Goal: Task Accomplishment & Management: Complete application form

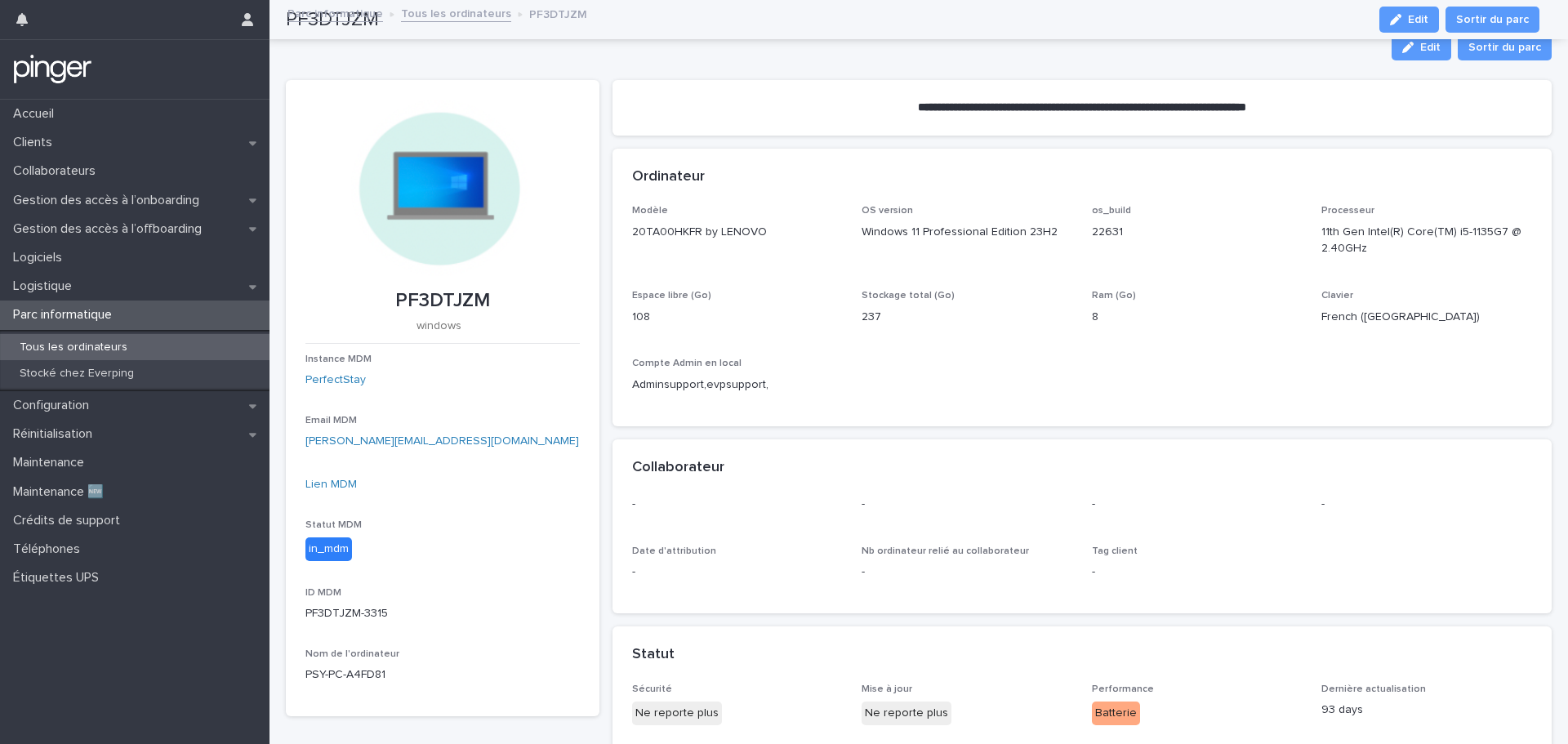
scroll to position [487, 0]
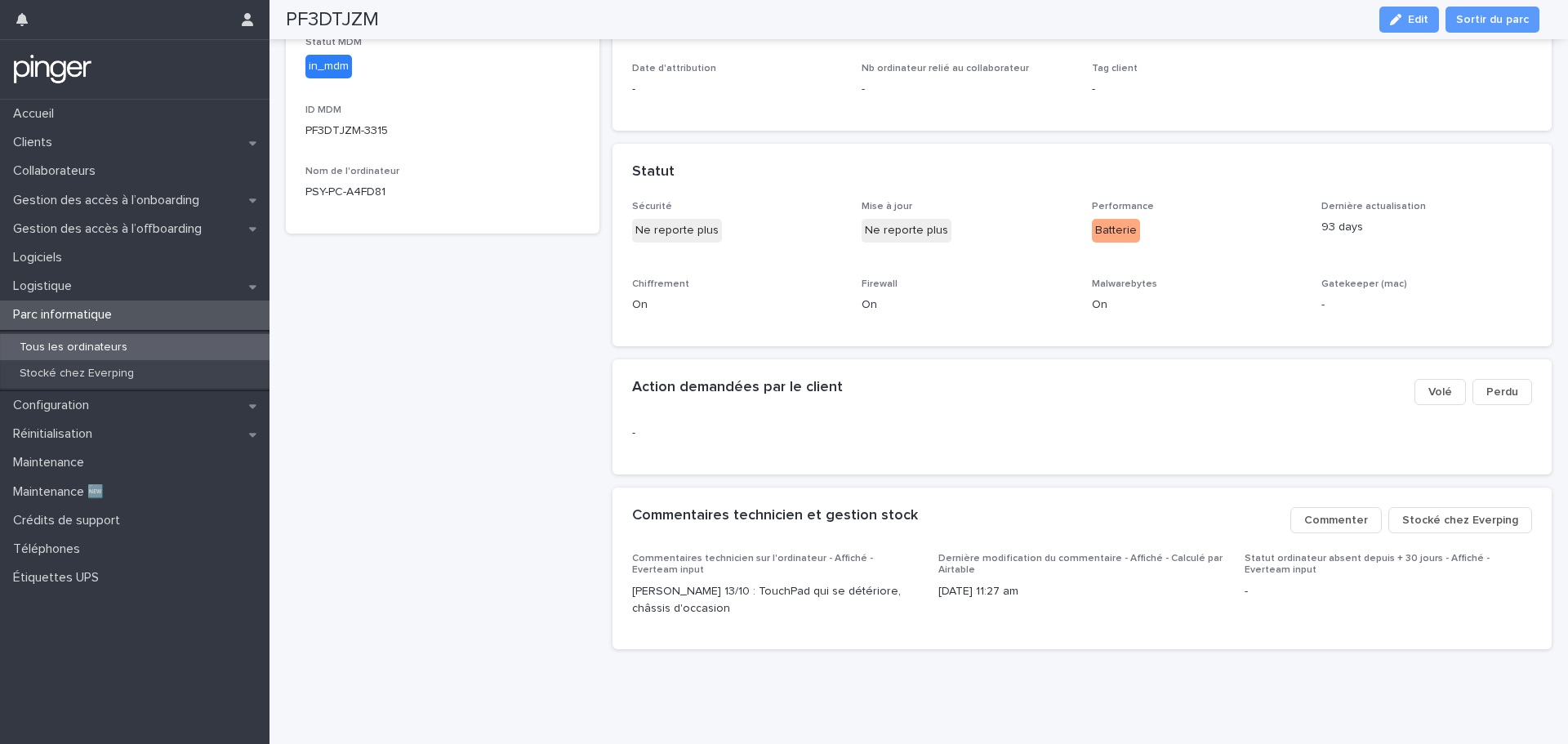
click at [512, 295] on div "PF3DTJZM windows Instance MDM PerfectStay Email MDM elena.boyart@perfectstay.co…" at bounding box center [442, 130] width 313 height 1065
click at [1426, 512] on span "Stocké chez Everping" at bounding box center [1460, 520] width 116 height 16
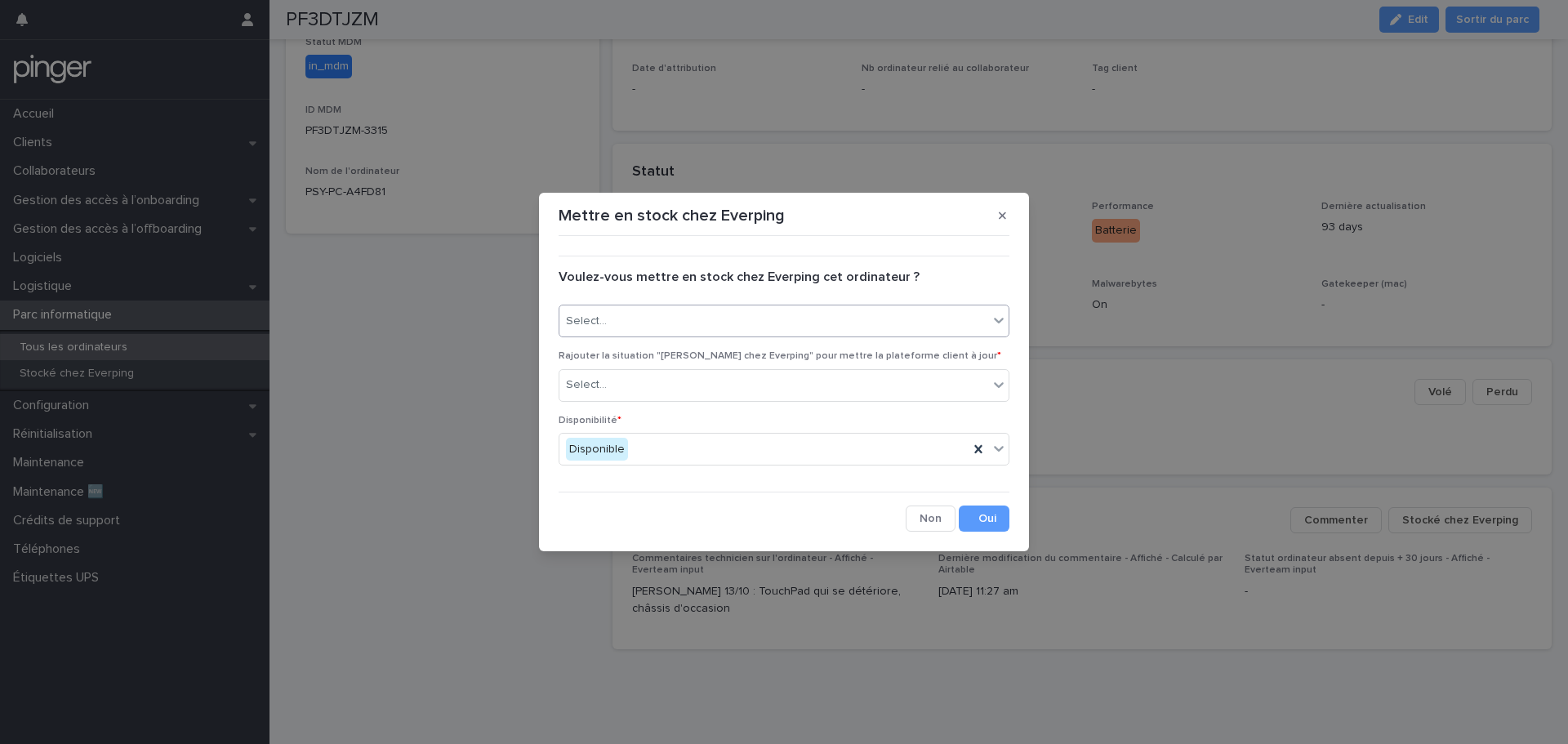
click at [665, 325] on div "Select..." at bounding box center [774, 320] width 429 height 27
click at [662, 347] on div "Oui" at bounding box center [784, 352] width 449 height 29
click at [672, 387] on div "Select..." at bounding box center [774, 384] width 429 height 27
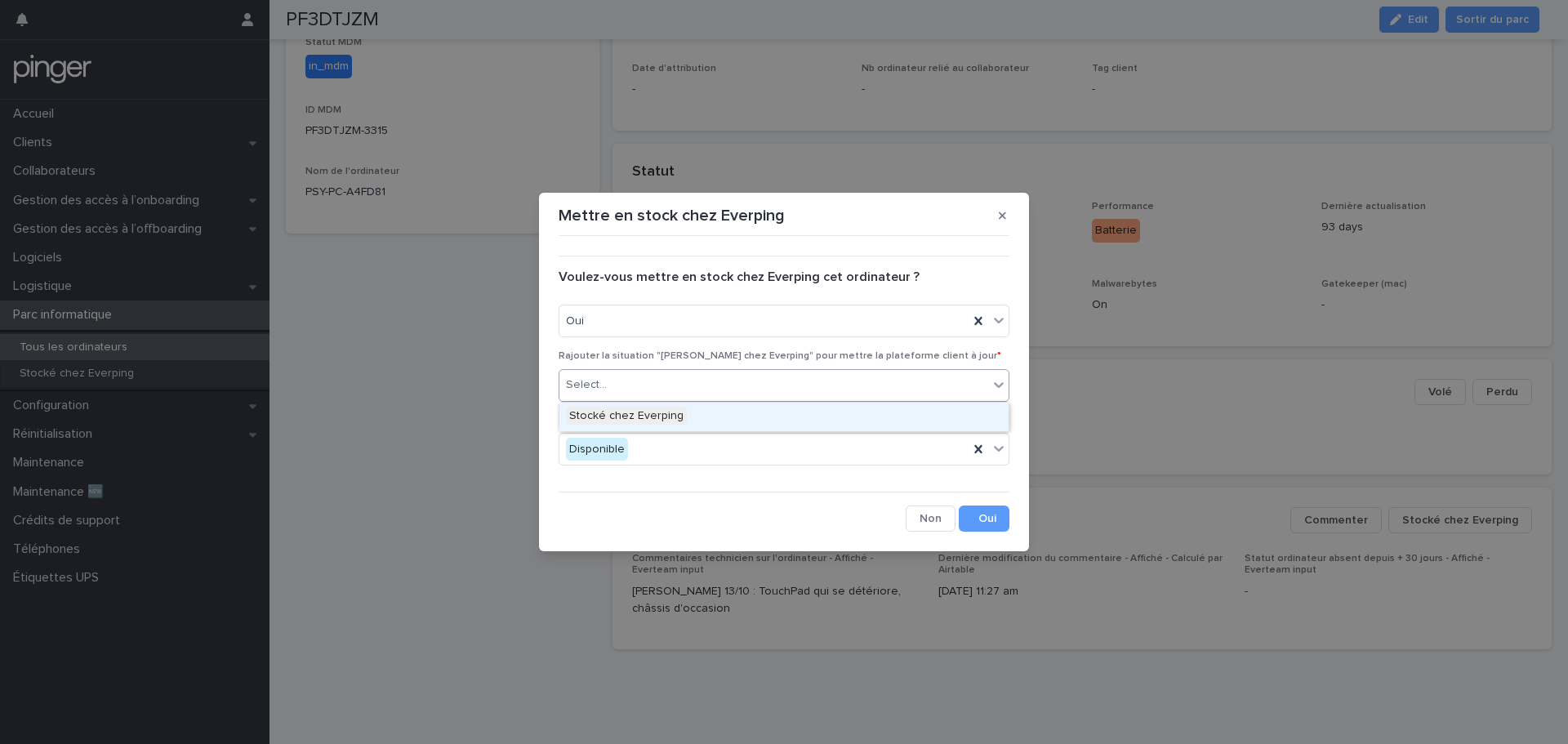
click at [691, 411] on div "Stocké chez Everping" at bounding box center [784, 416] width 449 height 29
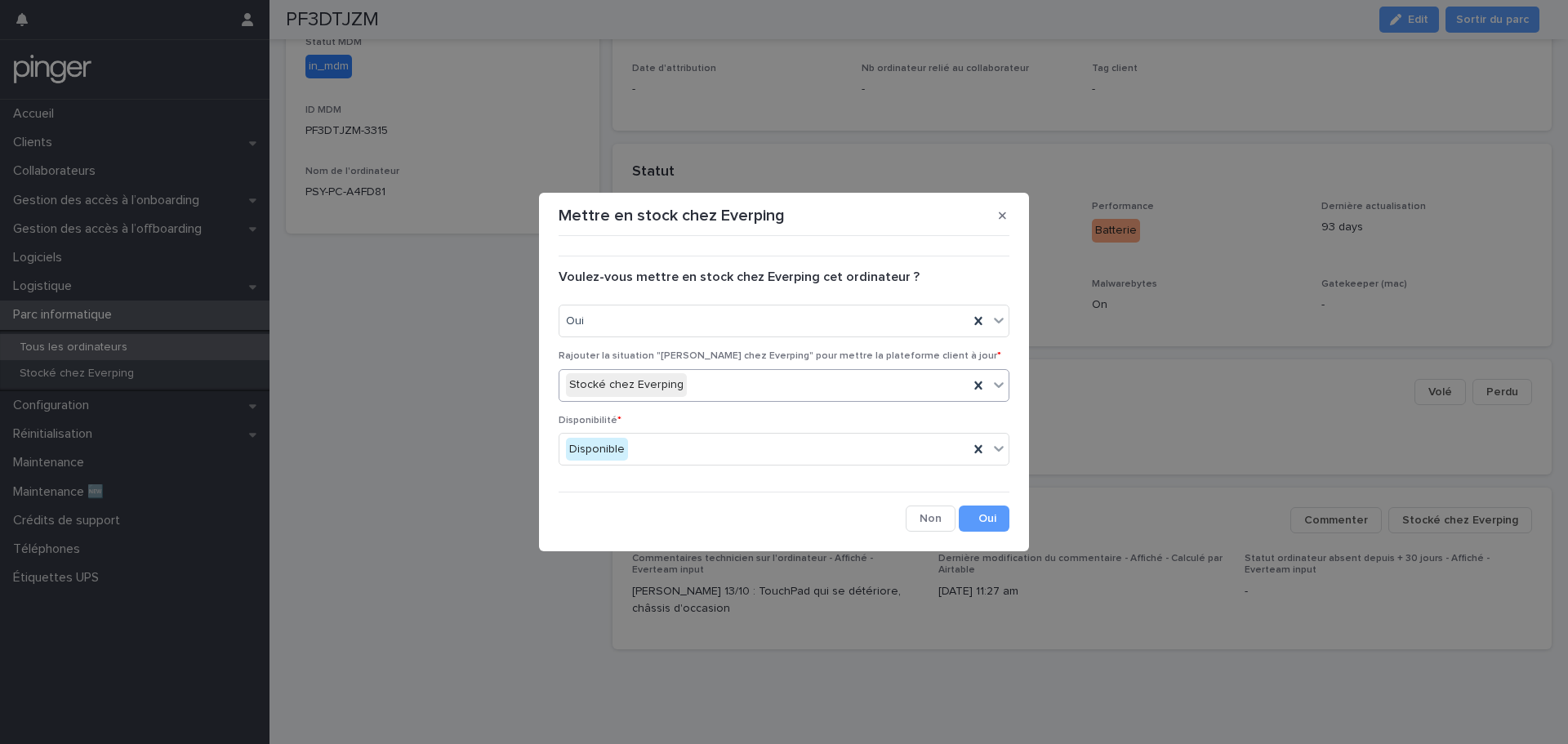
click at [699, 431] on div "Disponibilité * Disponible" at bounding box center [784, 446] width 451 height 64
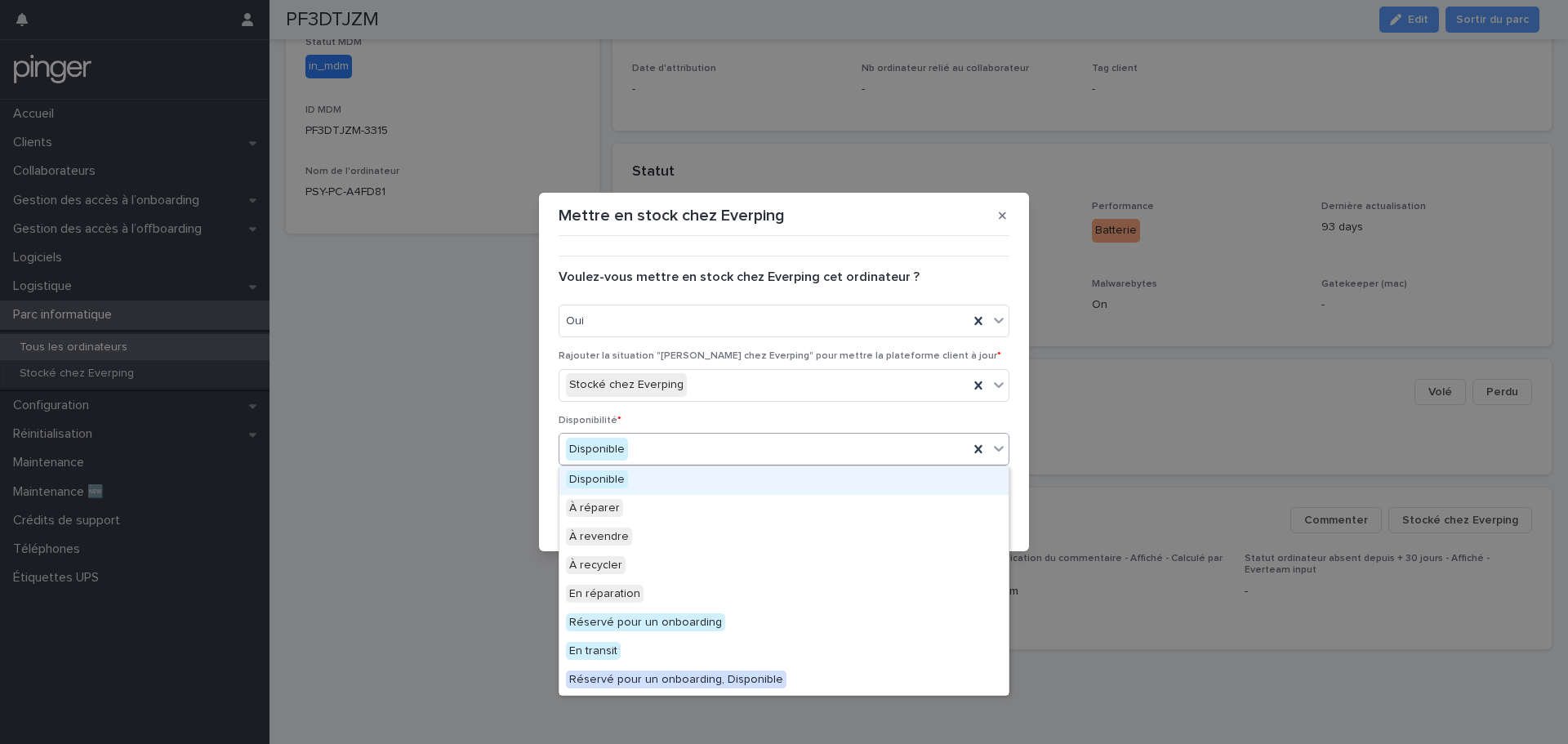
click at [705, 444] on div "Disponible" at bounding box center [764, 449] width 409 height 27
click at [659, 477] on div "Disponible" at bounding box center [784, 480] width 449 height 29
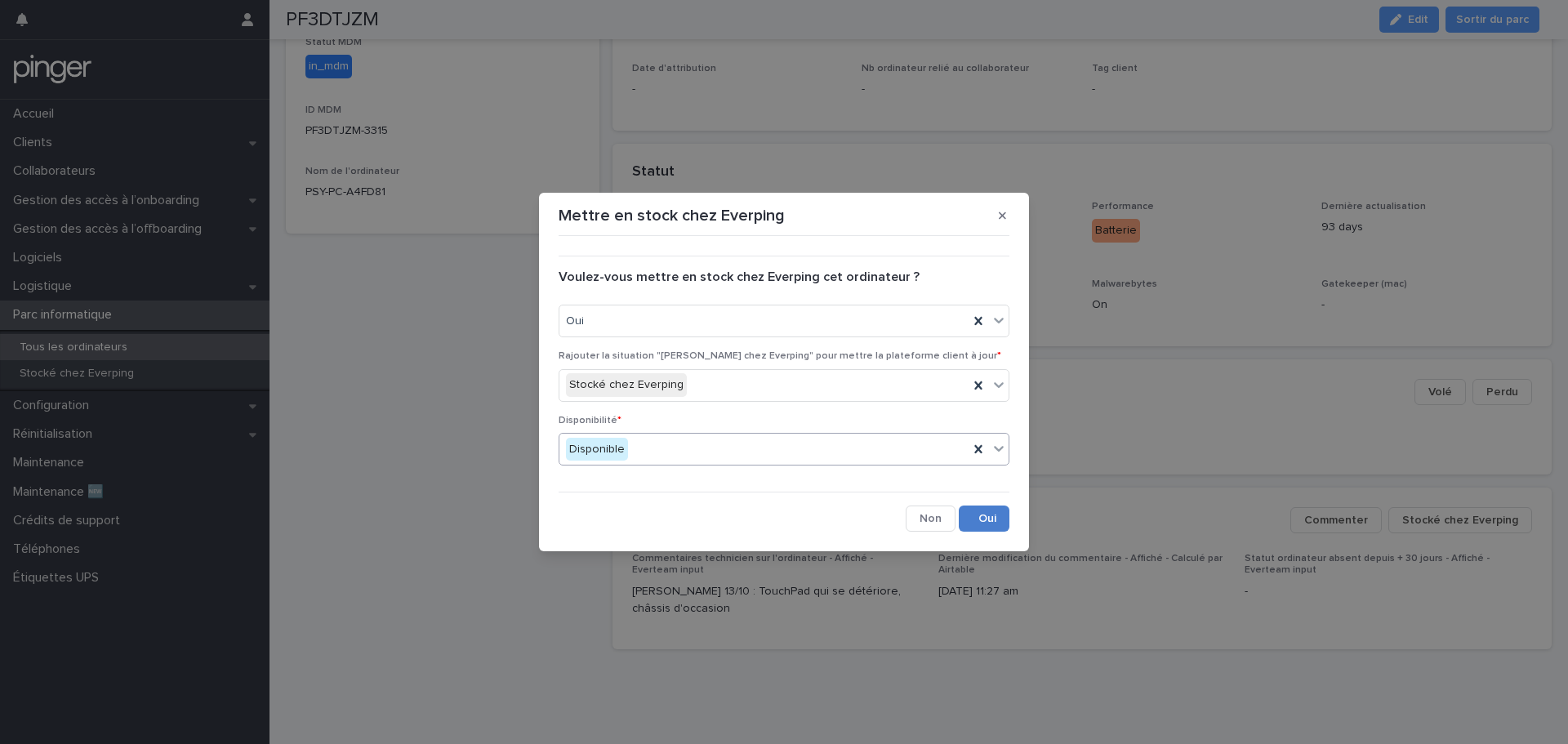
click at [989, 522] on button "Save" at bounding box center [984, 518] width 51 height 26
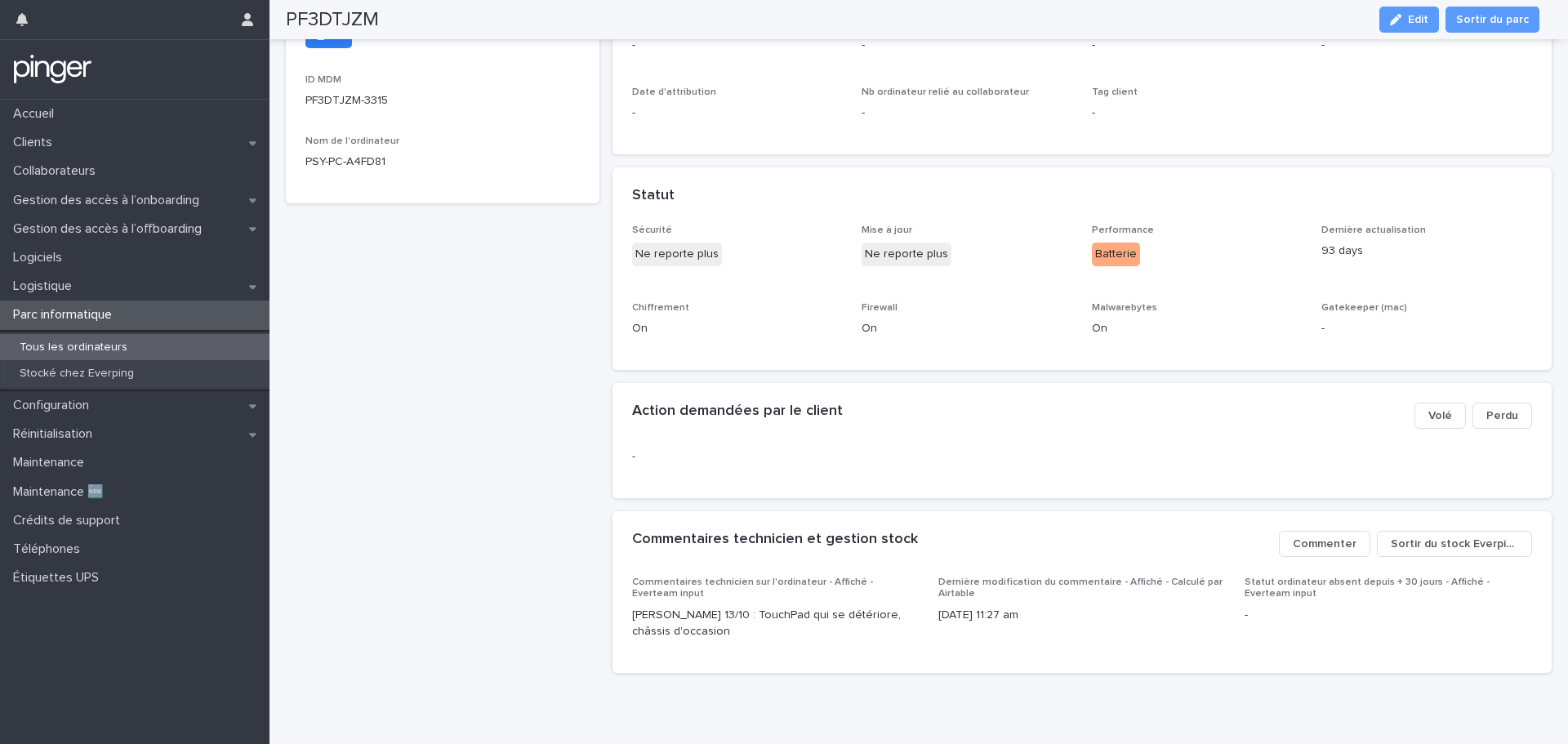
scroll to position [522, 0]
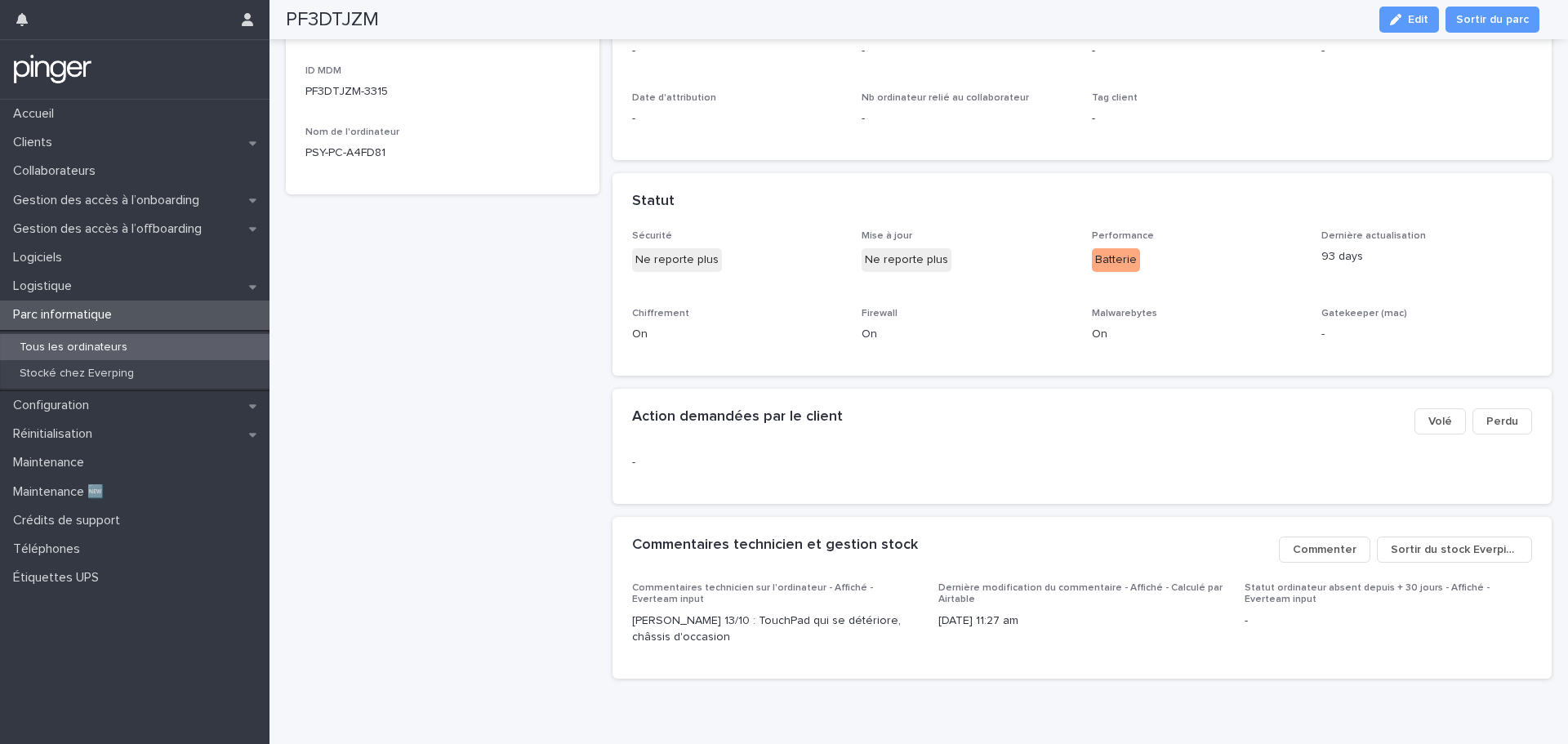
click at [431, 401] on div "PF3DTJZM windows Instance MDM PerfectStay Email MDM elena.boyart@perfectstay.co…" at bounding box center [442, 125] width 313 height 1133
click at [74, 310] on p "Parc informatique" at bounding box center [65, 314] width 119 height 16
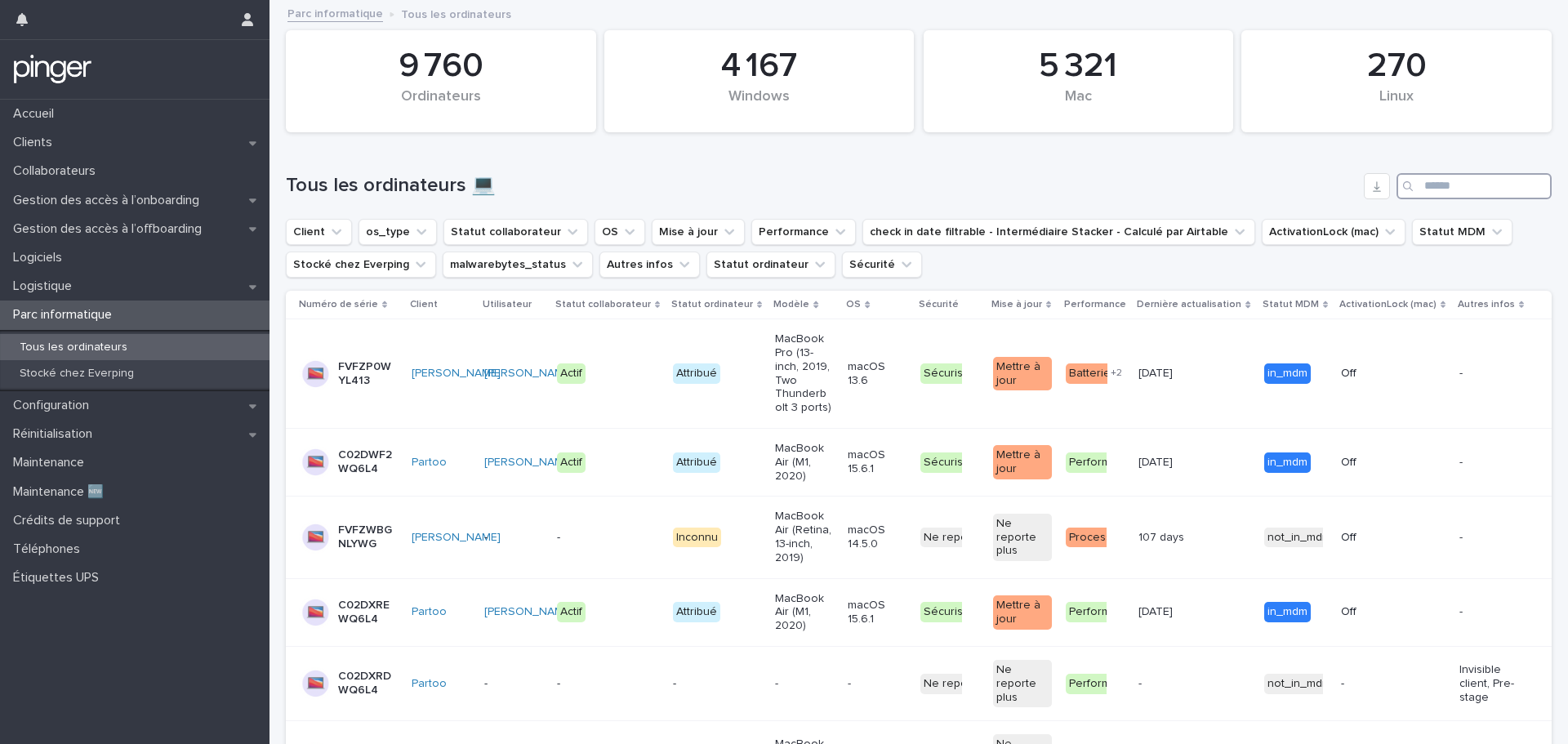
click at [1464, 186] on input "Search" at bounding box center [1474, 186] width 155 height 26
paste input "**********"
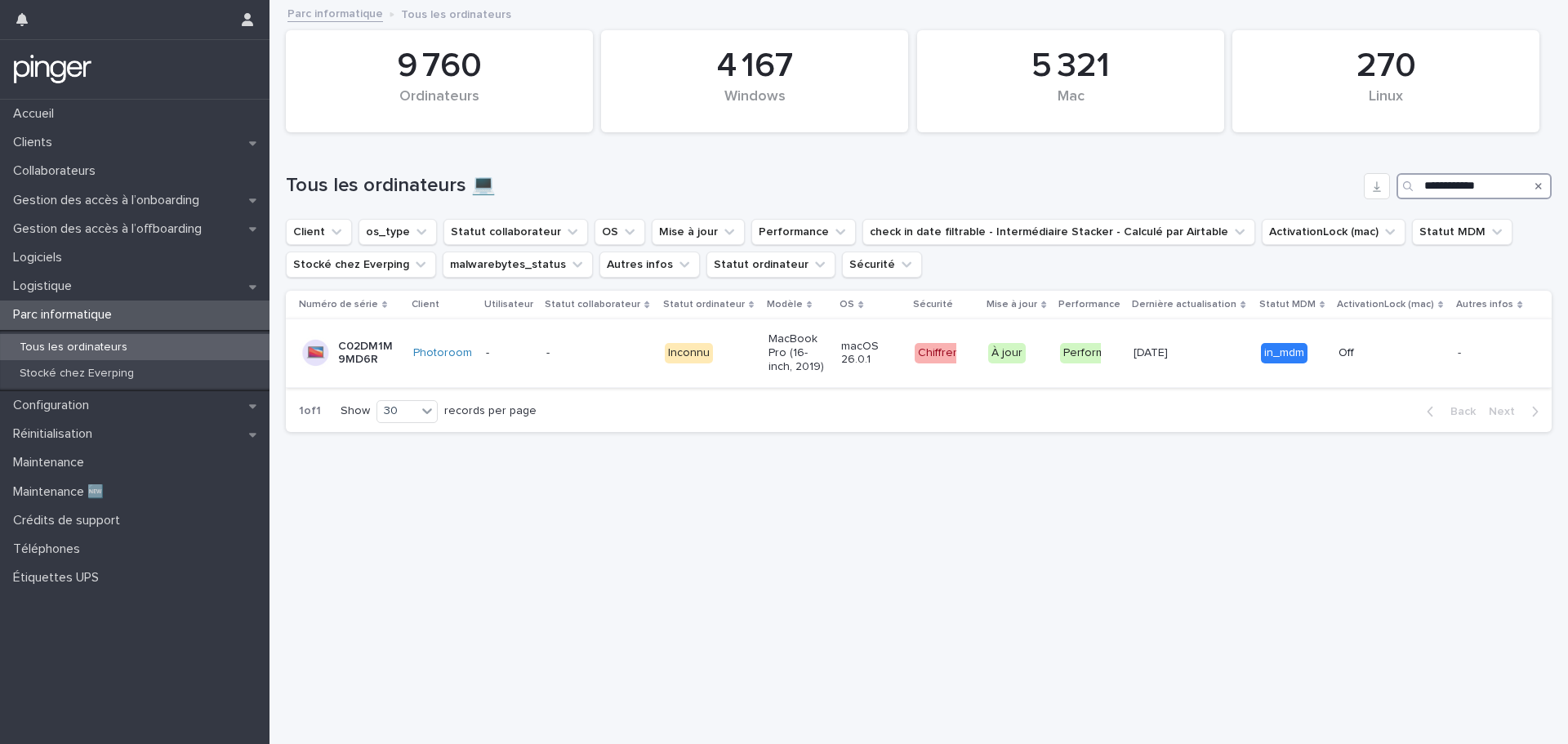
type input "**********"
click at [361, 347] on p "C02DM1M9MD6R" at bounding box center [366, 353] width 58 height 28
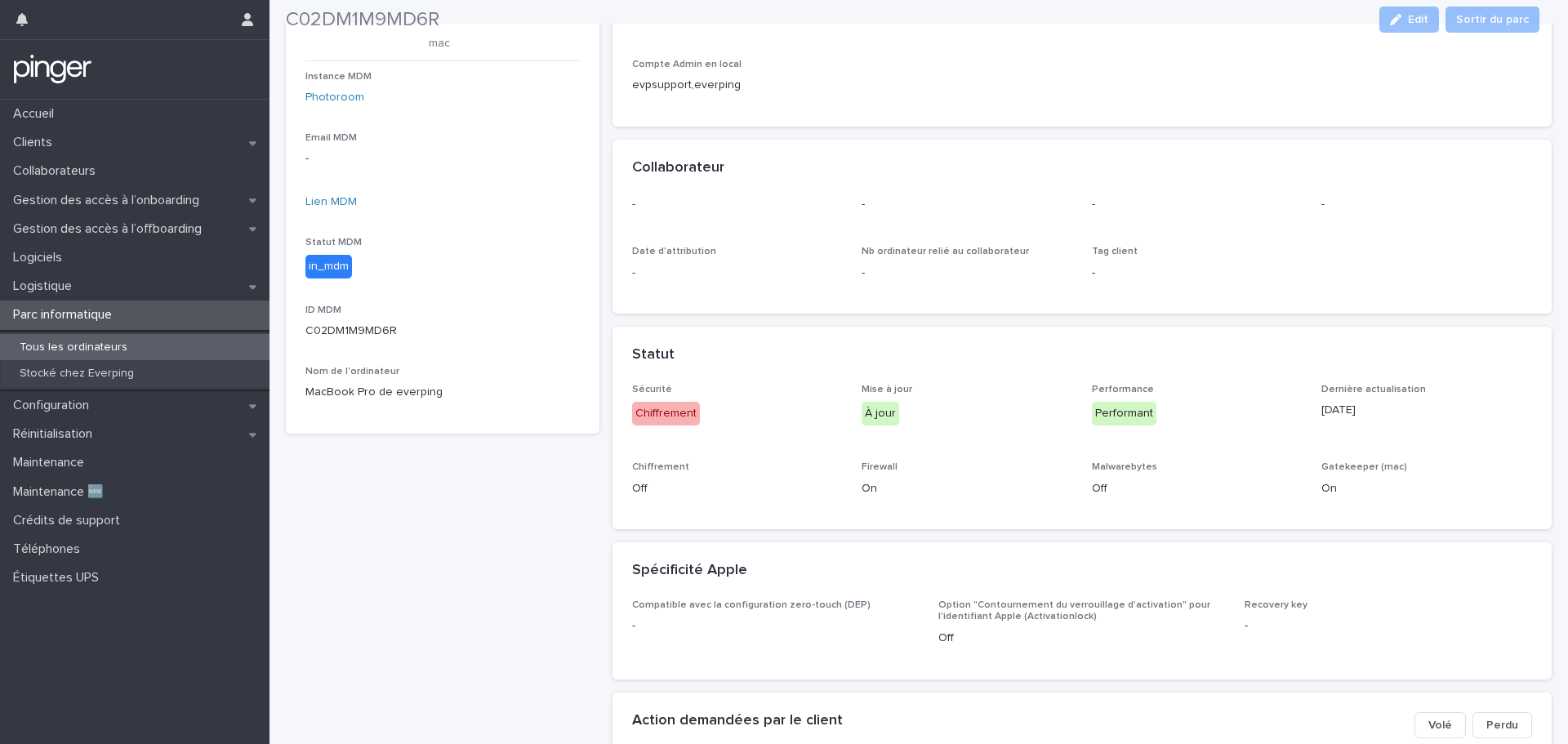
scroll to position [611, 0]
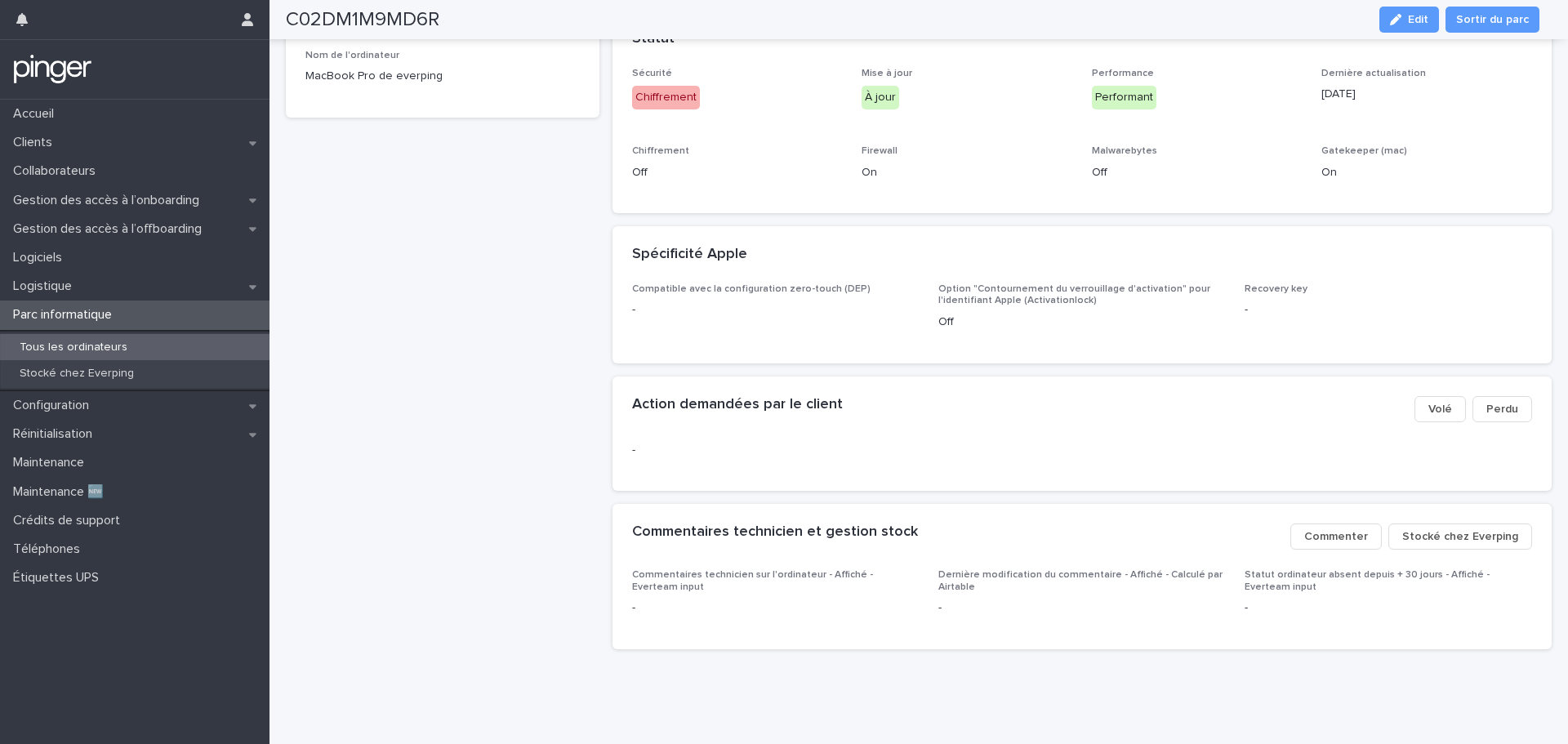
click at [1456, 528] on span "Stocké chez Everping" at bounding box center [1460, 536] width 116 height 16
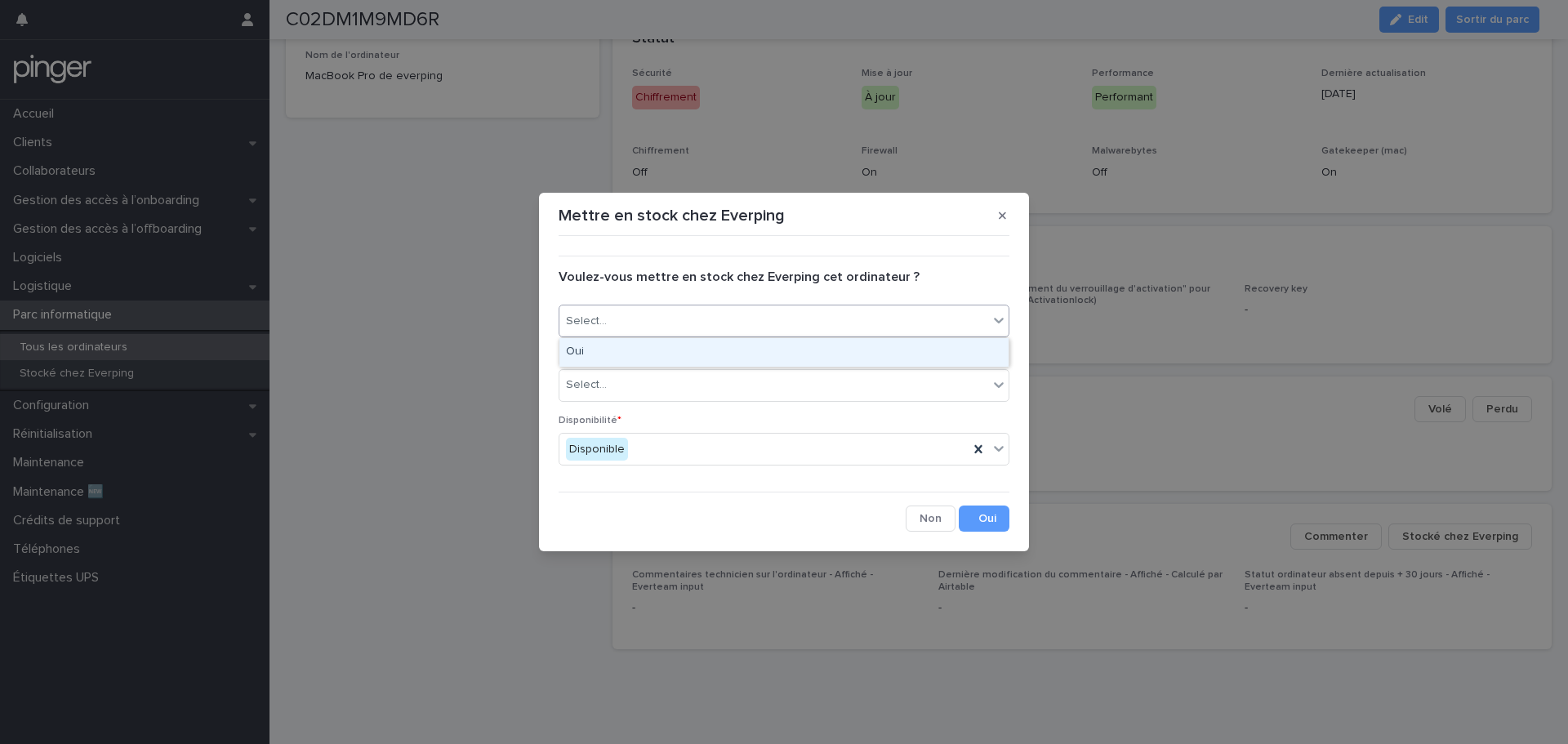
click at [635, 321] on div "Select..." at bounding box center [774, 320] width 429 height 27
click at [642, 344] on div "Oui" at bounding box center [784, 352] width 449 height 29
click at [661, 376] on div "Select..." at bounding box center [774, 384] width 429 height 27
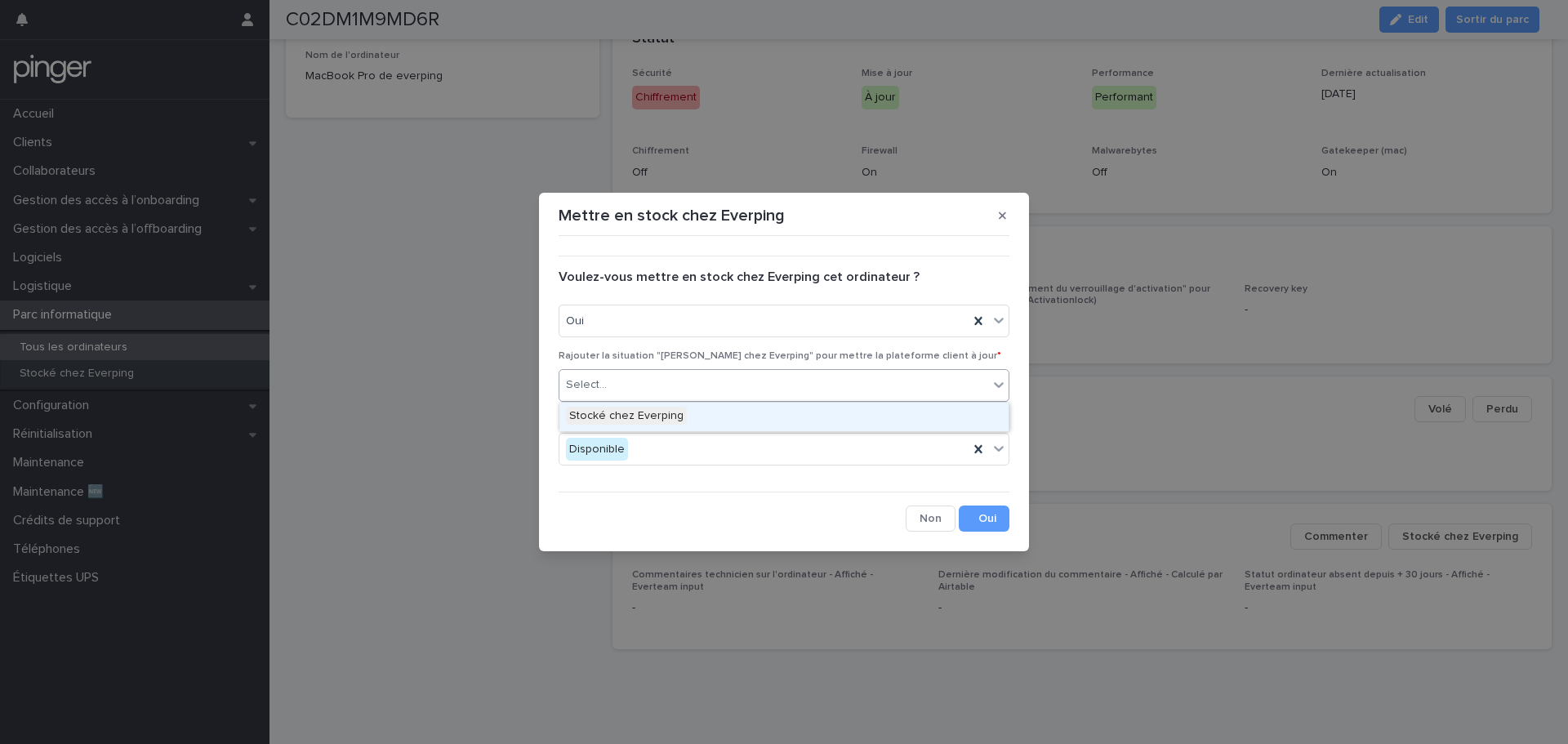
click at [680, 408] on span "Stocké chez Everping" at bounding box center [627, 415] width 121 height 18
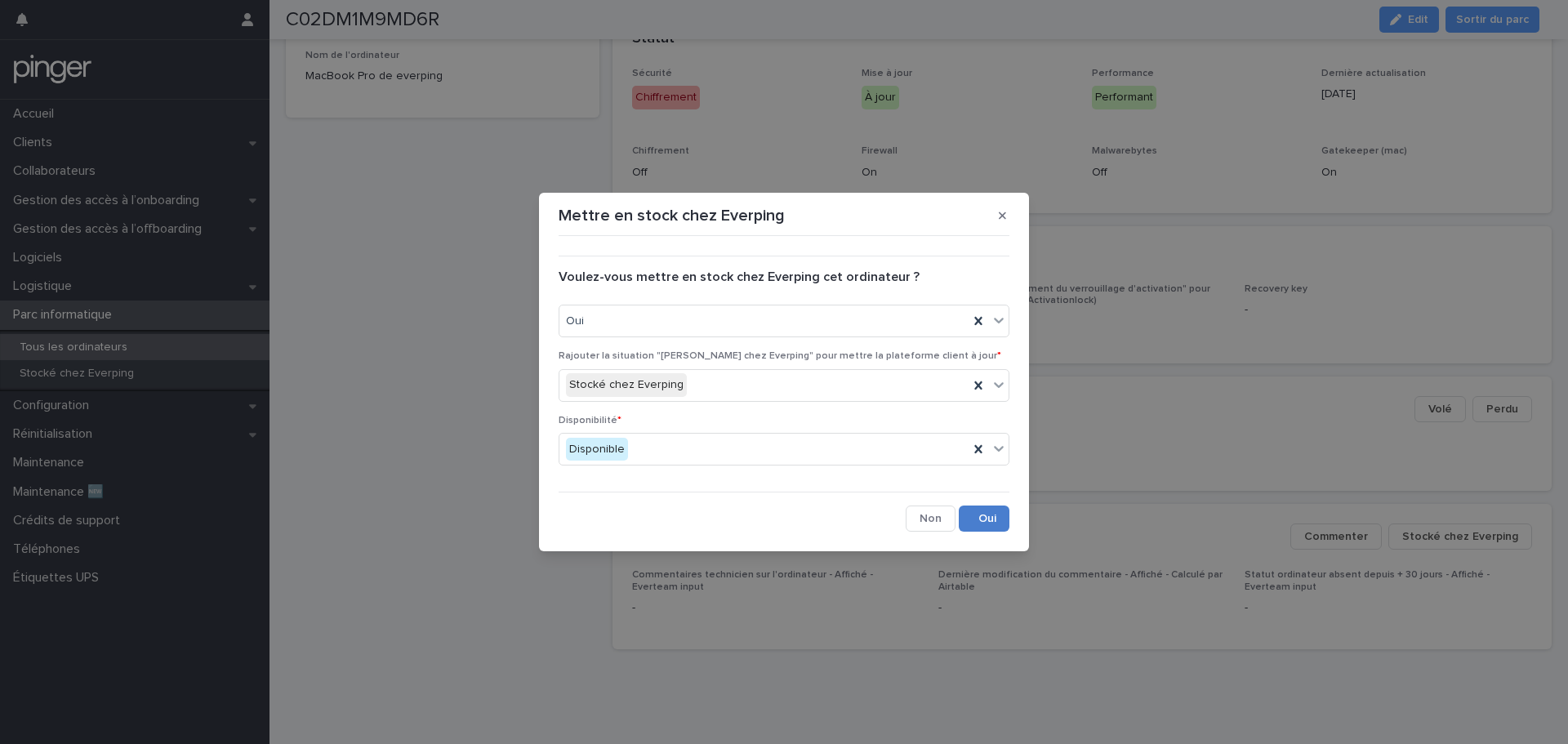
click at [973, 513] on button "Save" at bounding box center [984, 518] width 51 height 26
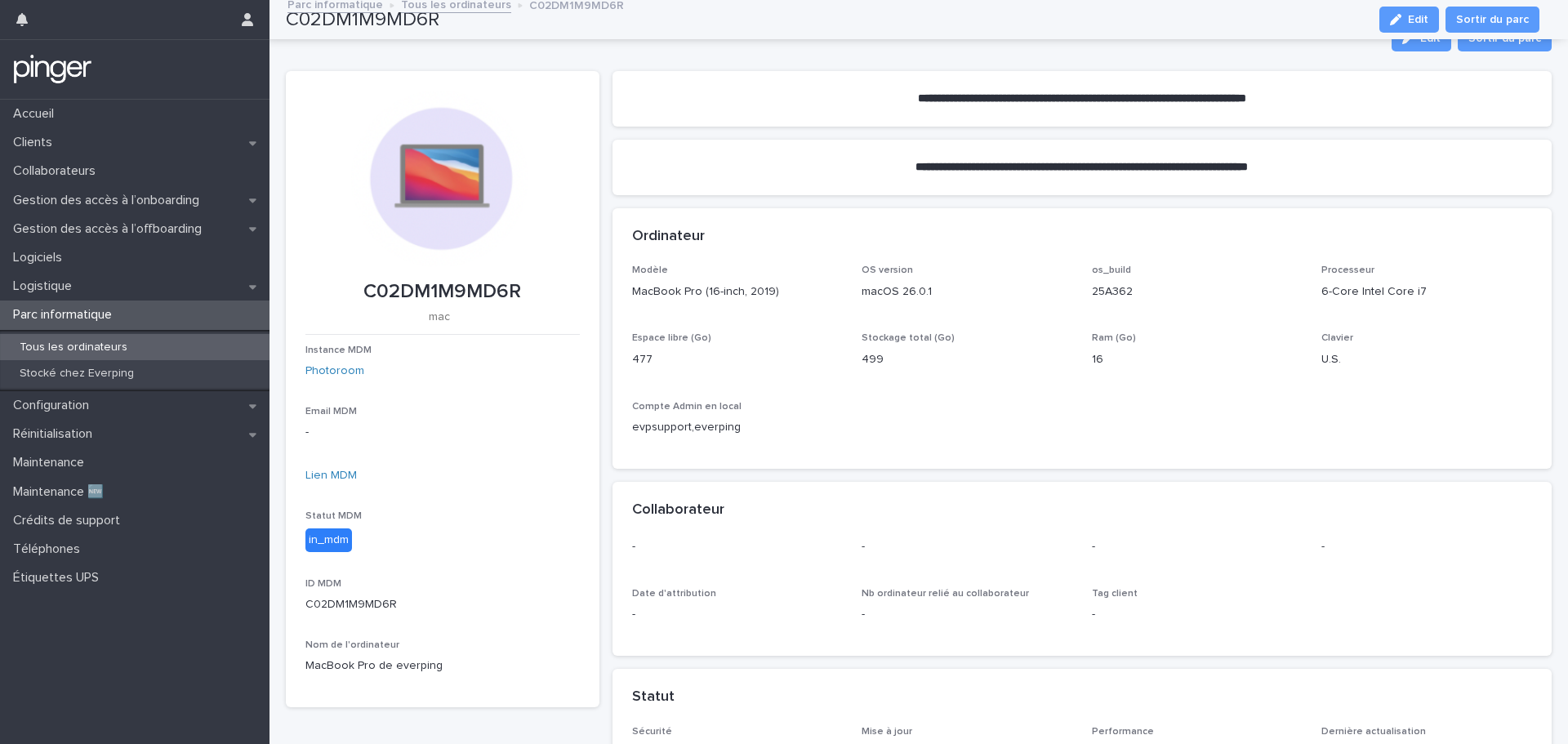
scroll to position [0, 0]
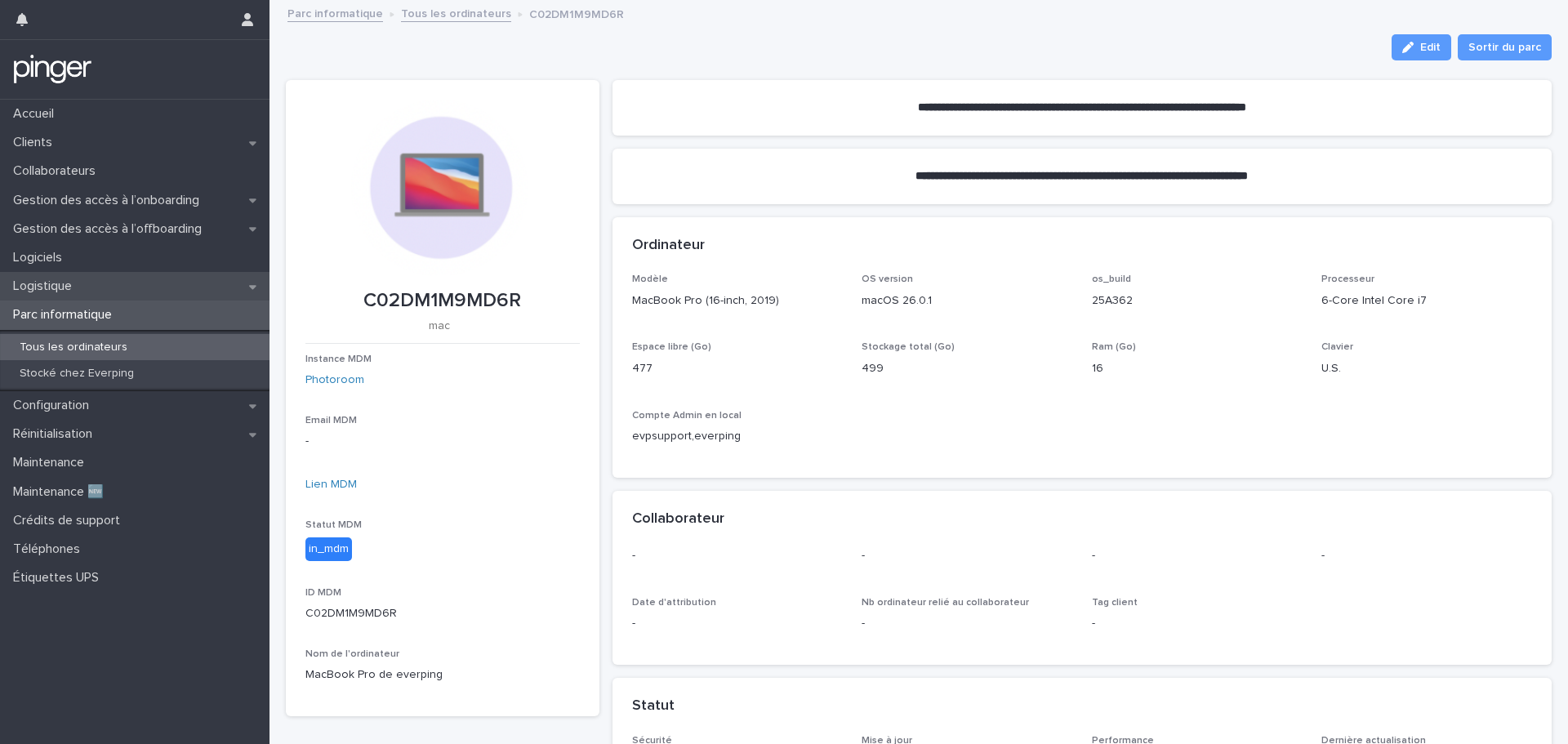
click at [65, 285] on p "Logistique" at bounding box center [46, 285] width 79 height 16
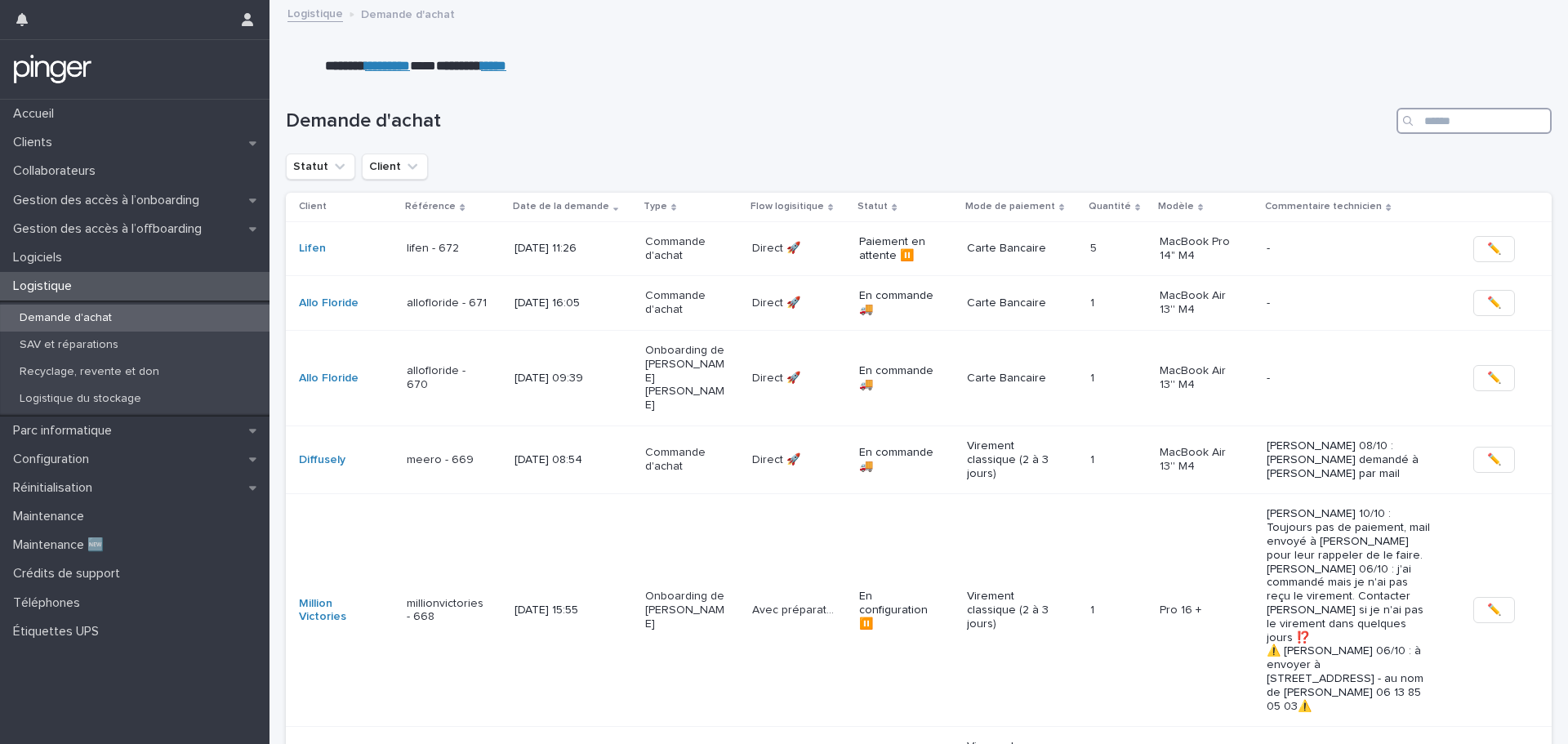
click at [1449, 122] on input "Search" at bounding box center [1474, 121] width 155 height 26
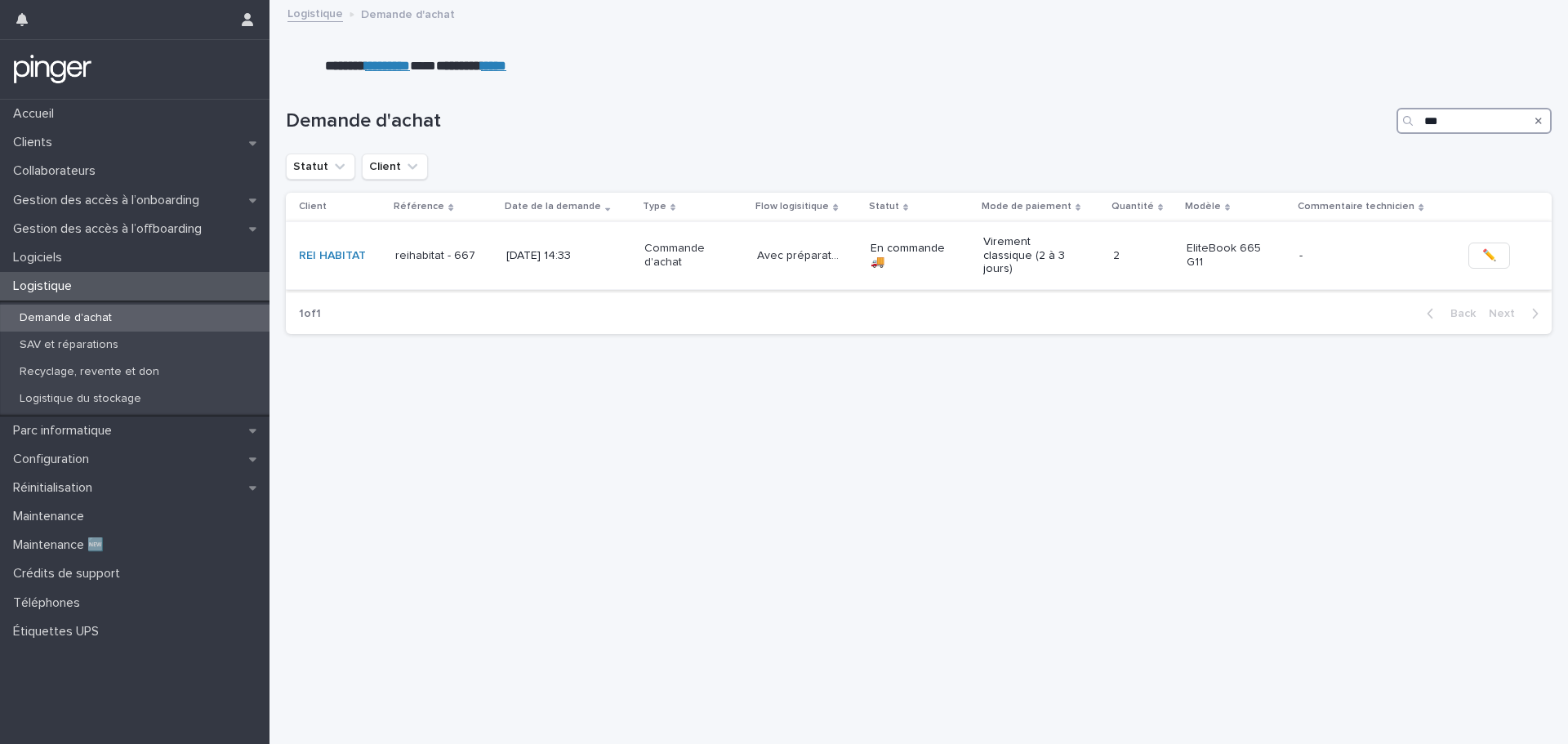
type input "***"
click at [564, 249] on p "30/9/2025 14:33" at bounding box center [547, 256] width 82 height 14
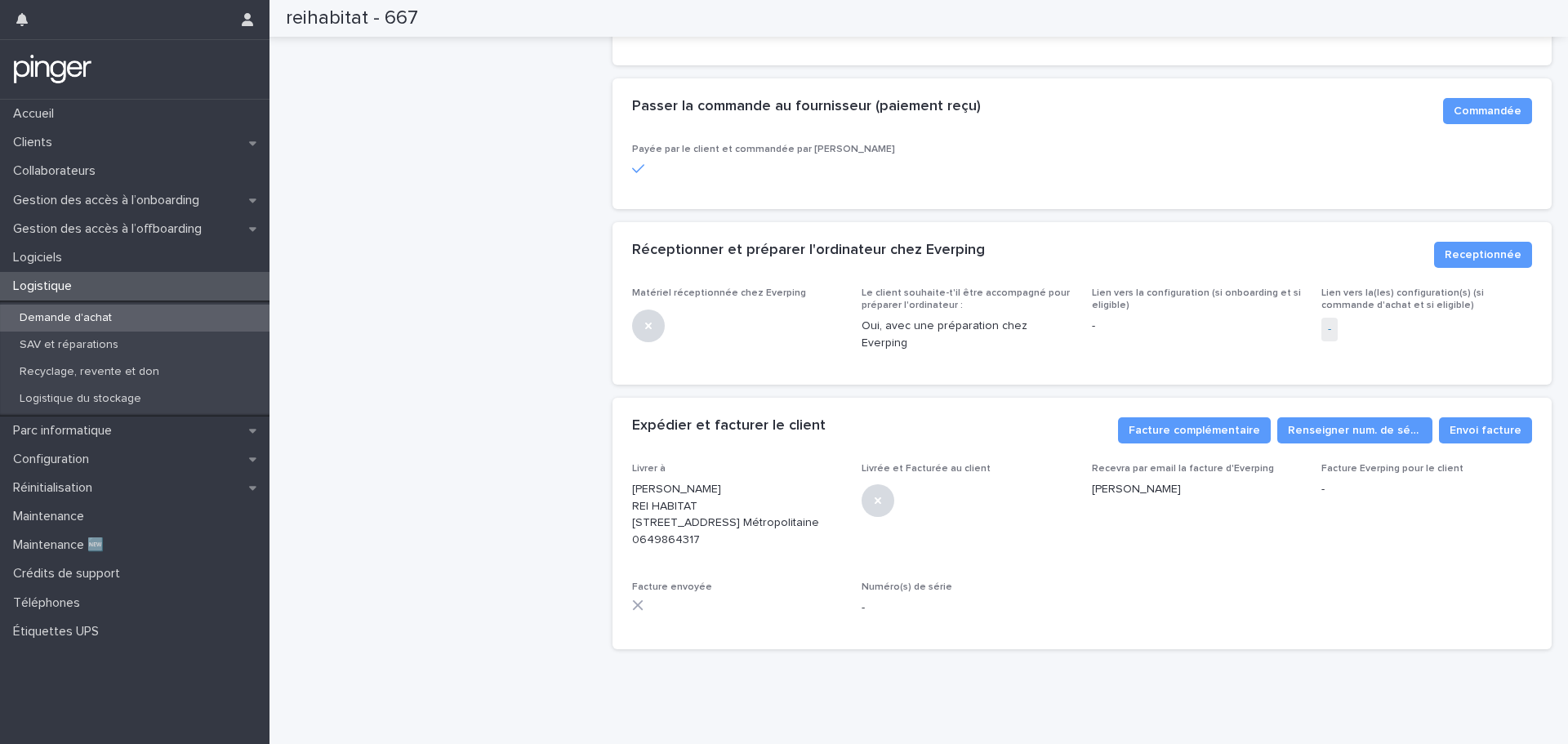
scroll to position [468, 0]
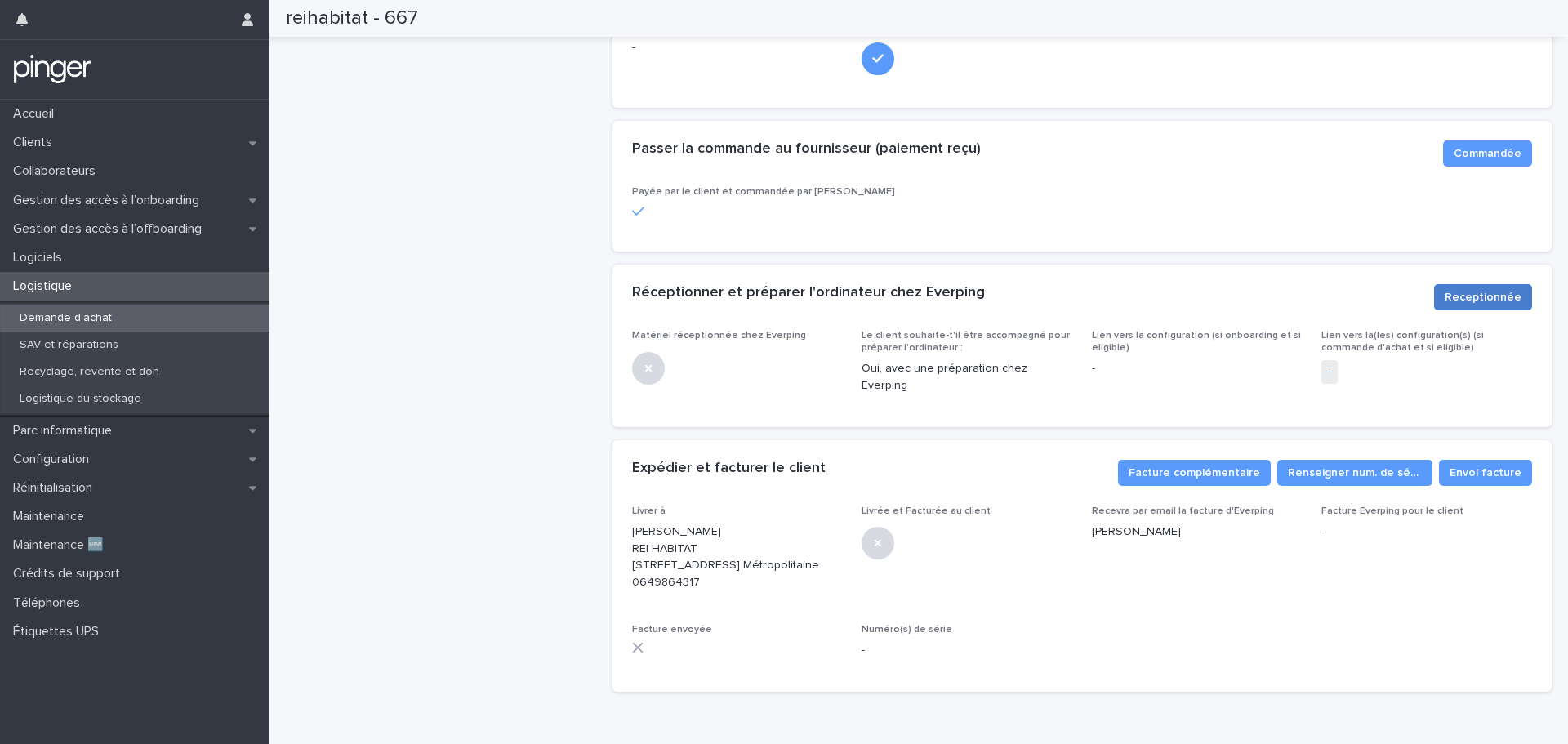
click at [1459, 290] on span "Receptionnée" at bounding box center [1483, 297] width 77 height 16
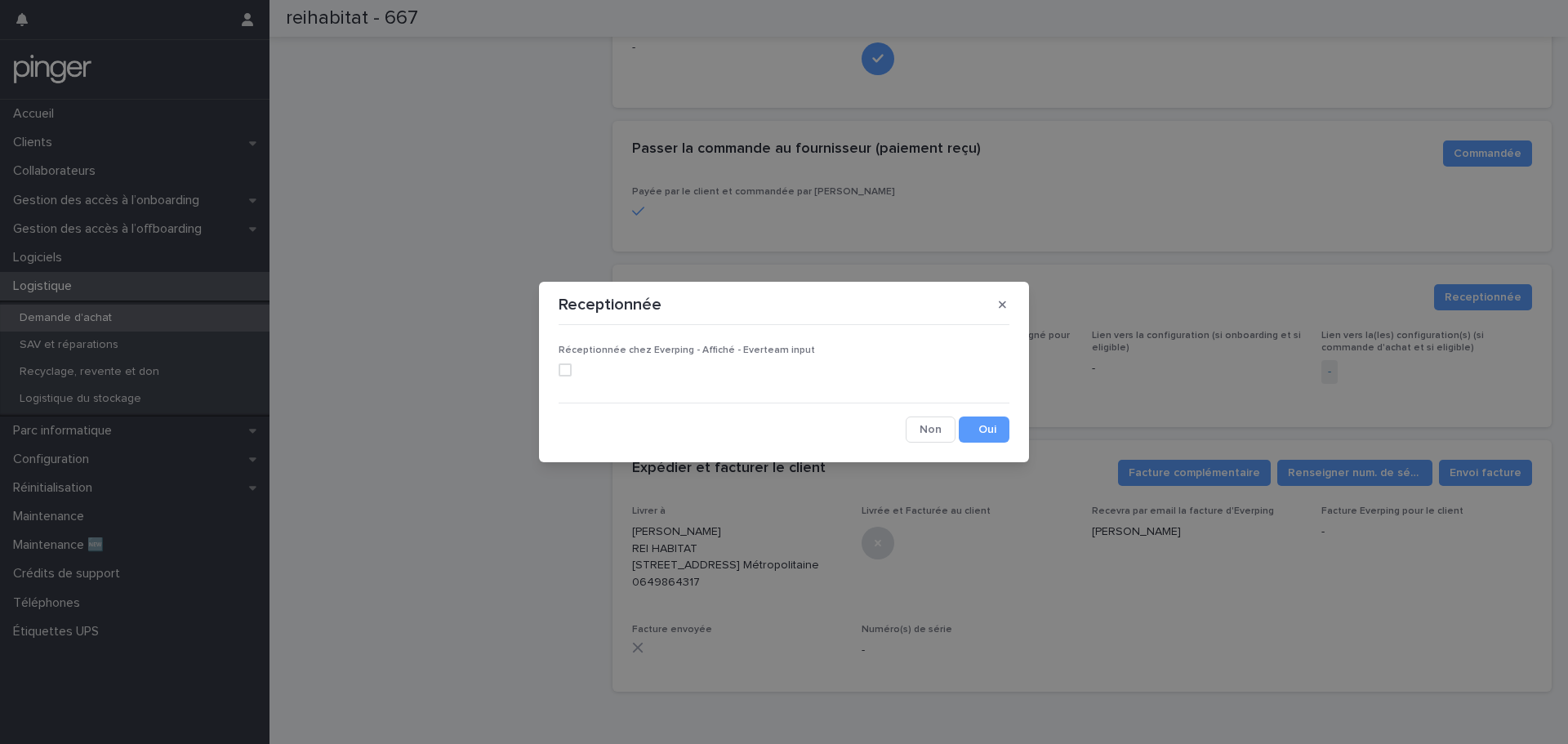
click at [560, 366] on span at bounding box center [565, 370] width 13 height 13
click at [971, 427] on button "Save" at bounding box center [984, 429] width 51 height 26
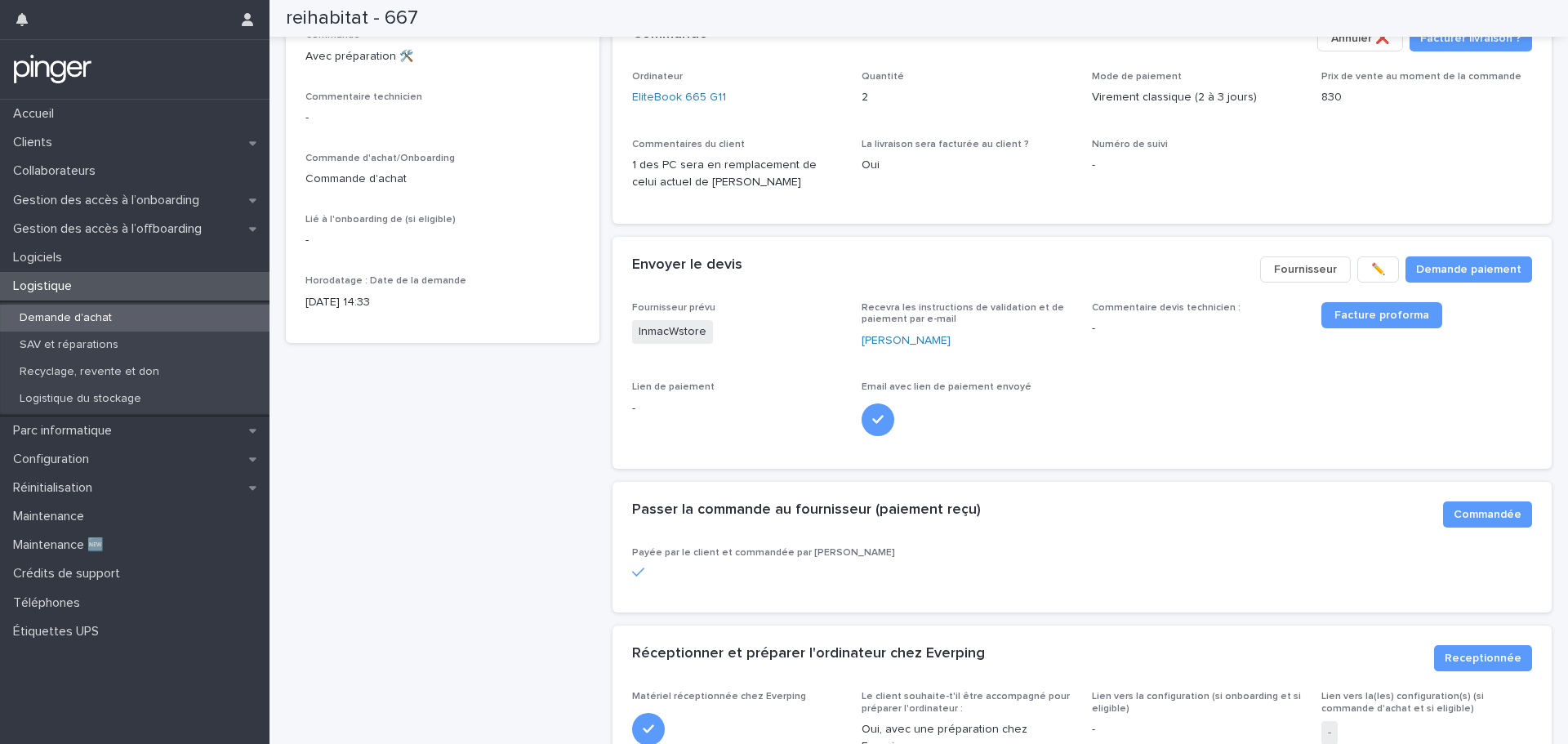
scroll to position [61, 0]
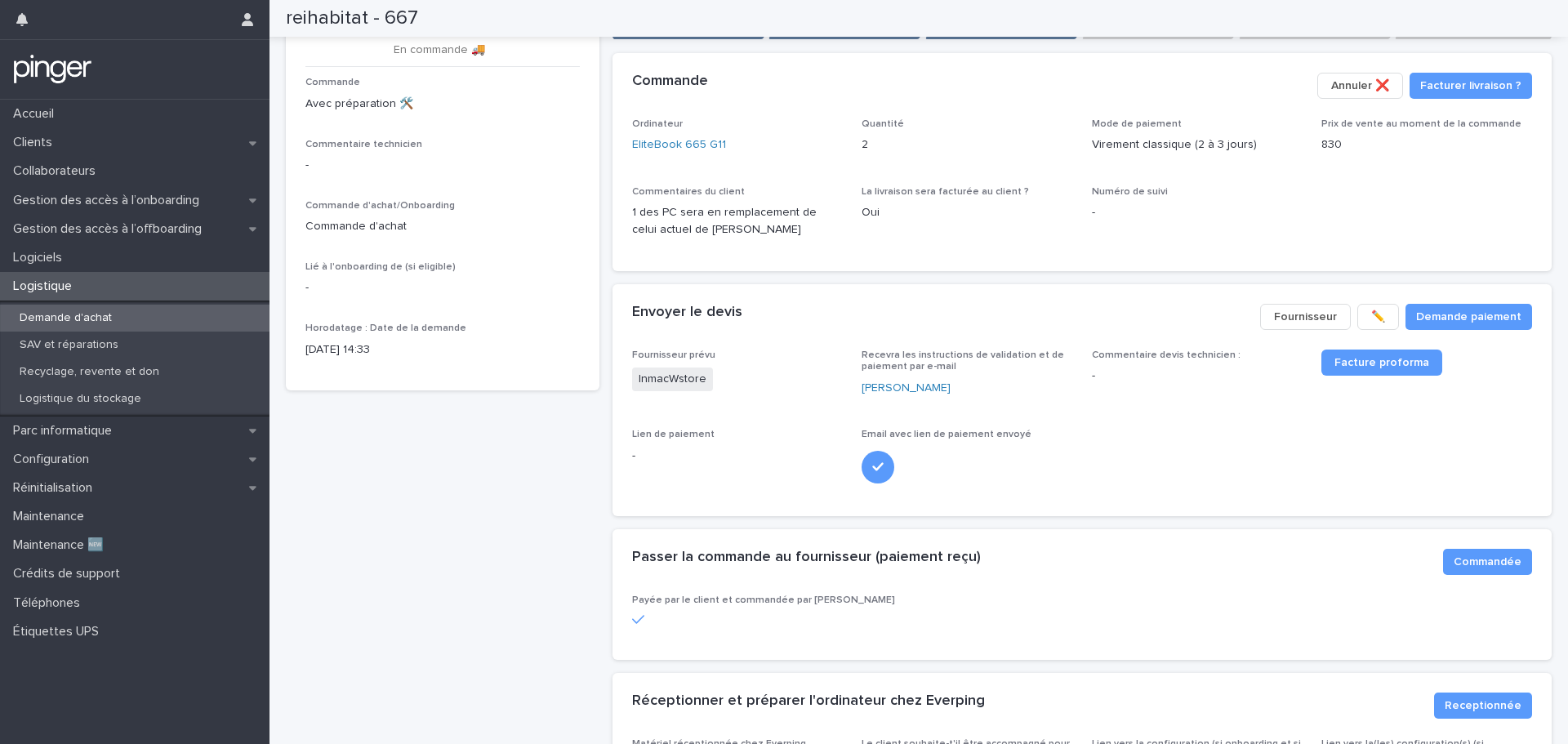
drag, startPoint x: 987, startPoint y: 246, endPoint x: 968, endPoint y: 246, distance: 19.0
drag, startPoint x: 968, startPoint y: 246, endPoint x: 908, endPoint y: 244, distance: 60.0
click at [939, 244] on span "La livraison sera facturée au client ? Oui" at bounding box center [967, 219] width 211 height 65
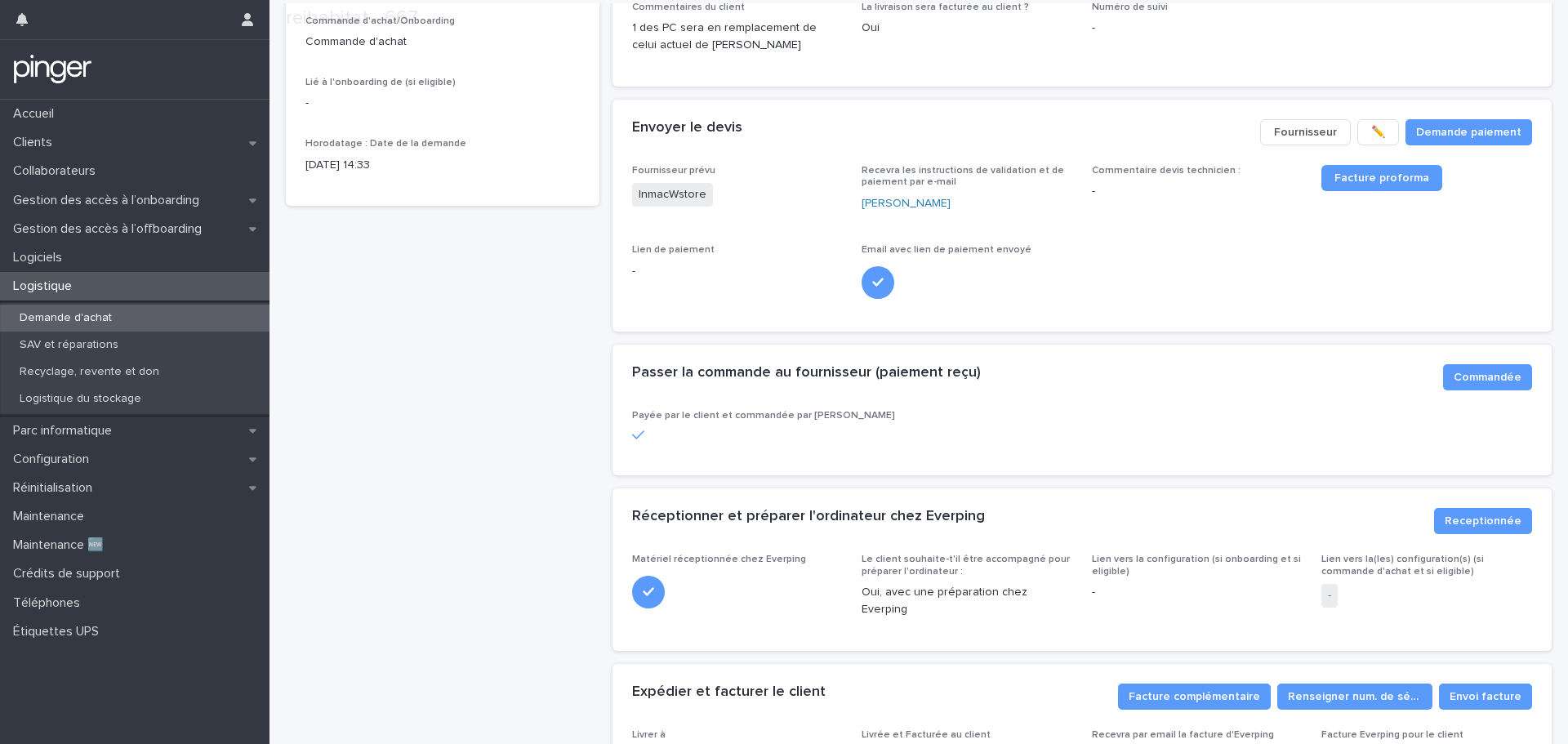
scroll to position [550, 0]
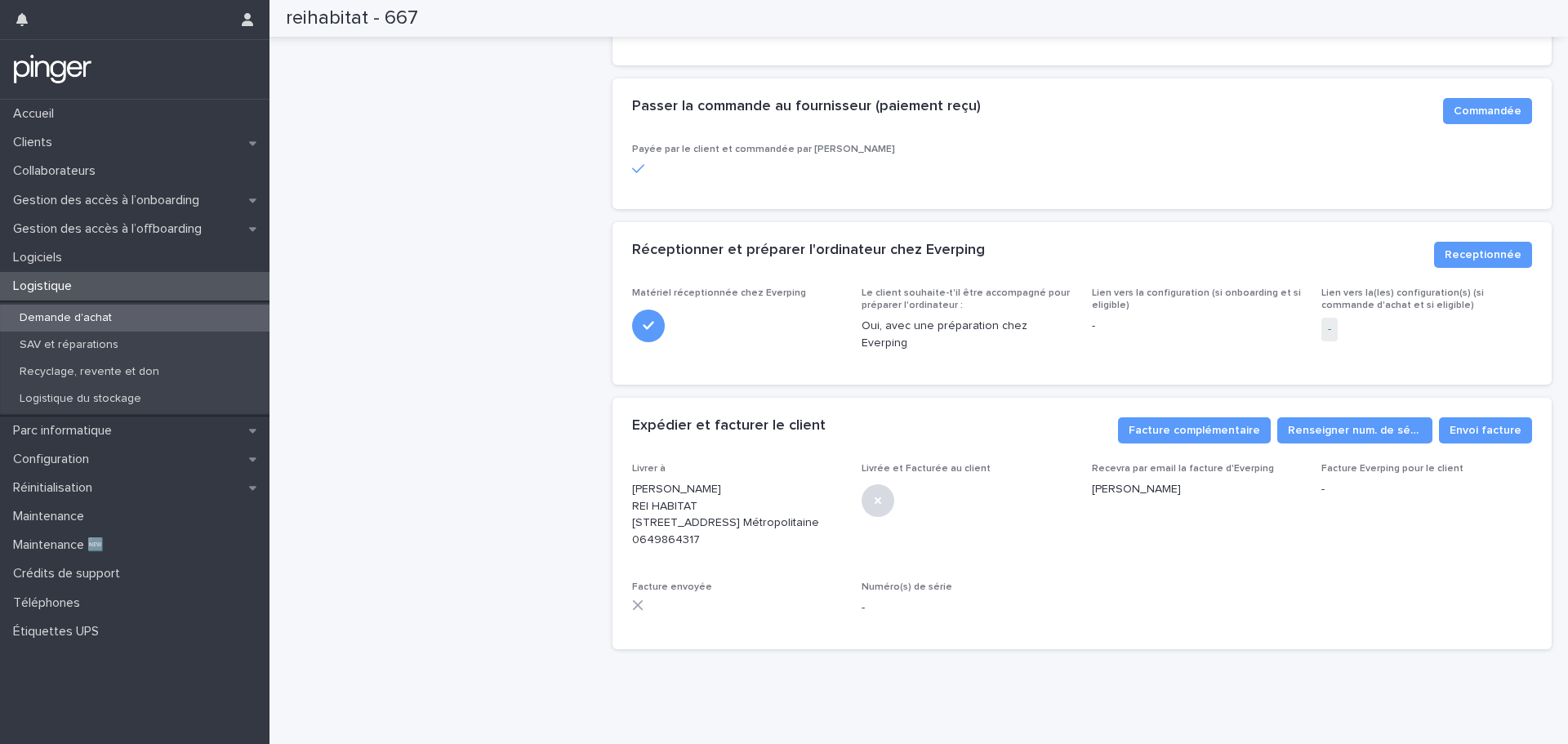
click at [1321, 317] on span "-" at bounding box center [1329, 329] width 16 height 24
click at [1328, 320] on link "-" at bounding box center [1329, 329] width 3 height 17
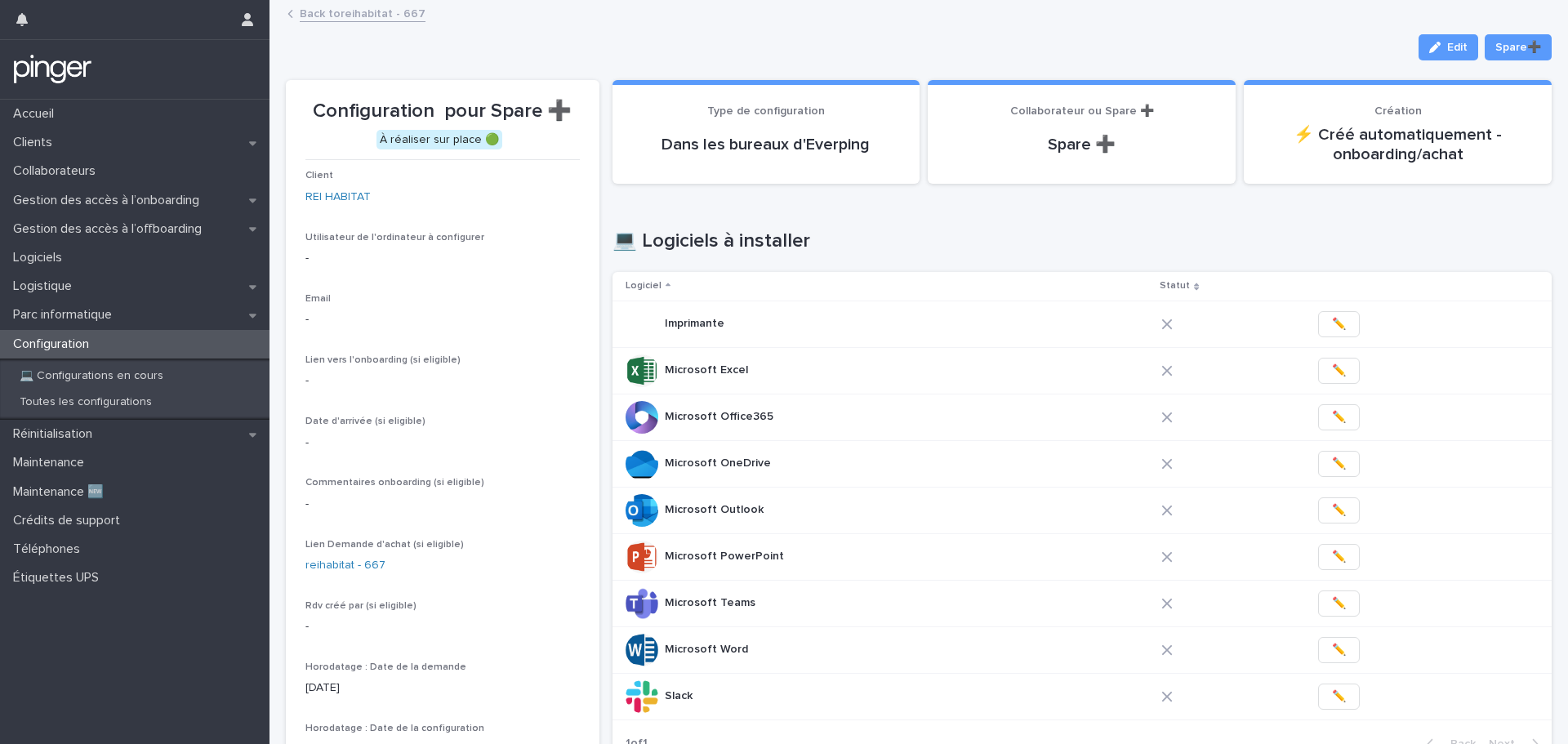
click at [333, 14] on link "Back to reihabitat - 667" at bounding box center [362, 12] width 126 height 19
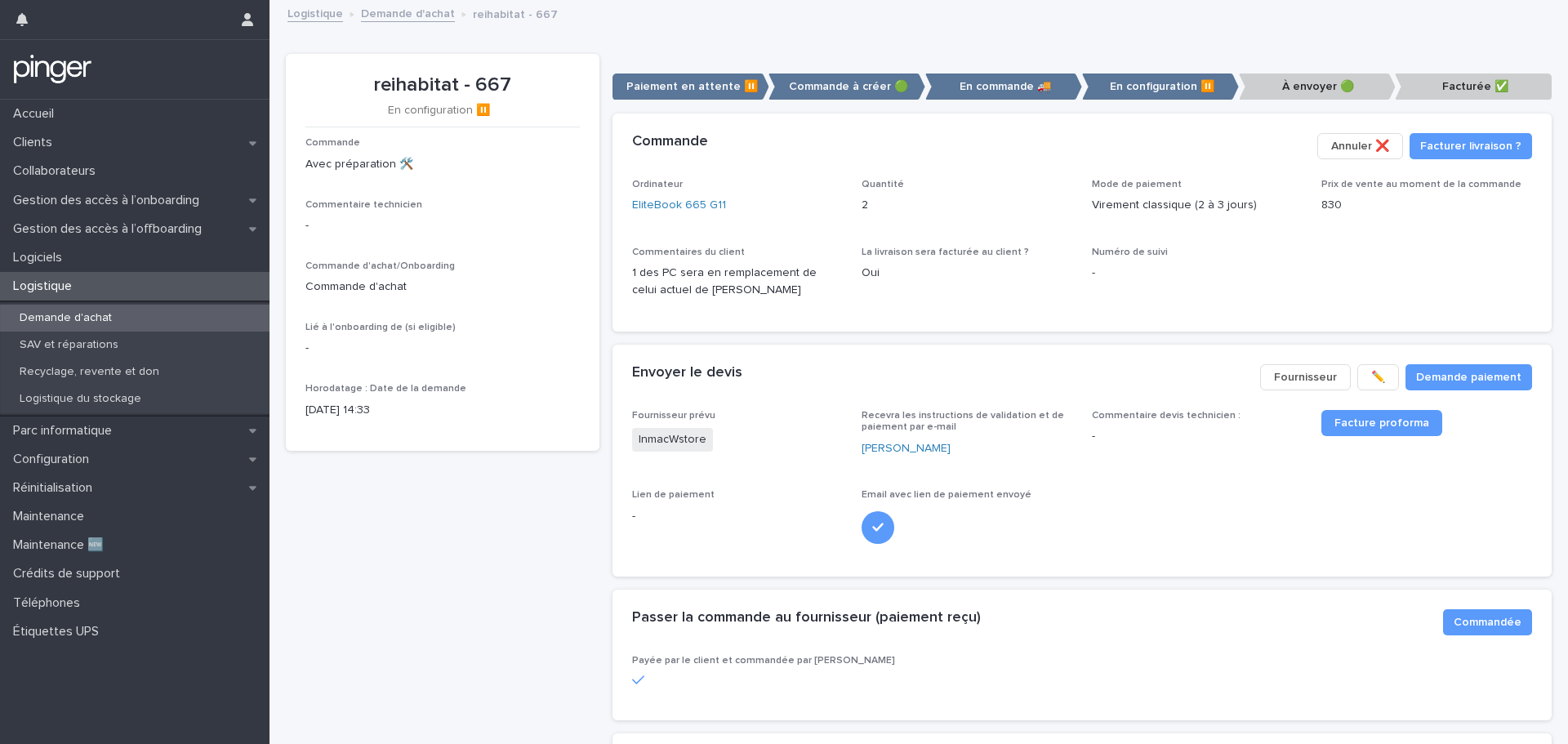
click at [764, 252] on p "Commentaires du client" at bounding box center [738, 253] width 211 height 11
drag, startPoint x: 976, startPoint y: 286, endPoint x: 926, endPoint y: 279, distance: 50.5
click at [926, 279] on p "Oui" at bounding box center [967, 272] width 211 height 17
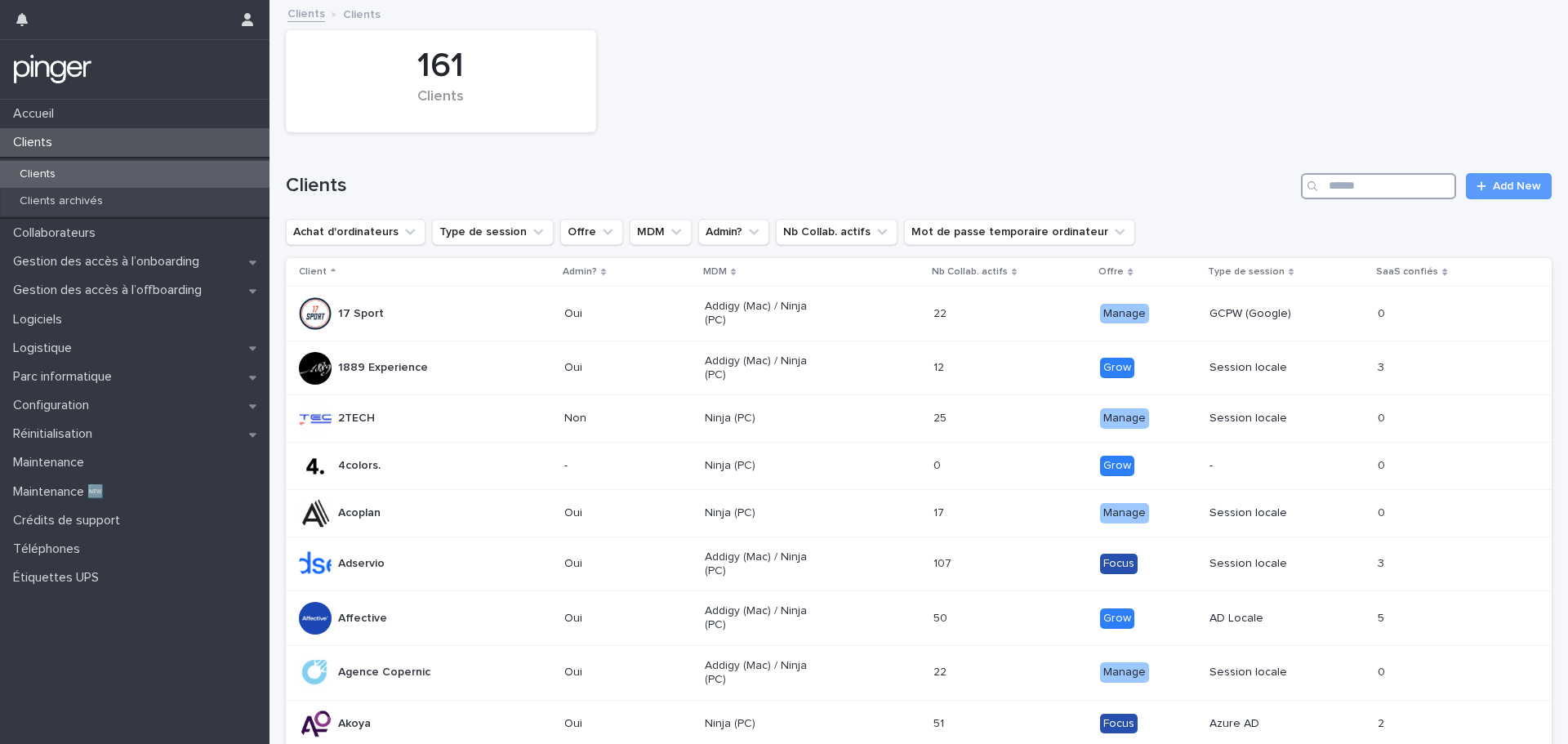
click at [1397, 189] on input "Search" at bounding box center [1378, 186] width 155 height 26
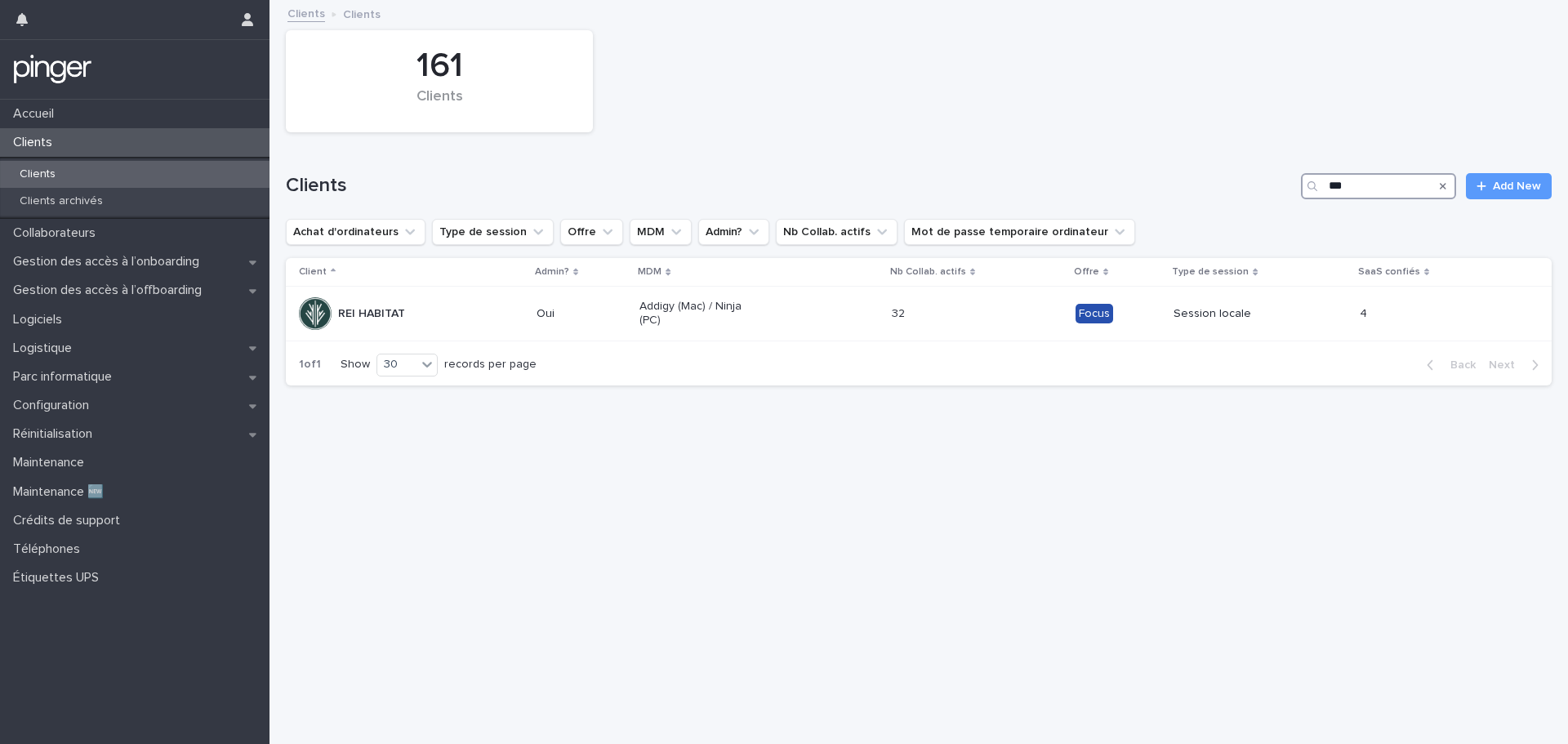
type input "***"
click at [666, 148] on div "Clients *** Add New" at bounding box center [918, 180] width 1265 height 78
click at [827, 136] on div "161 Clients" at bounding box center [918, 81] width 1282 height 119
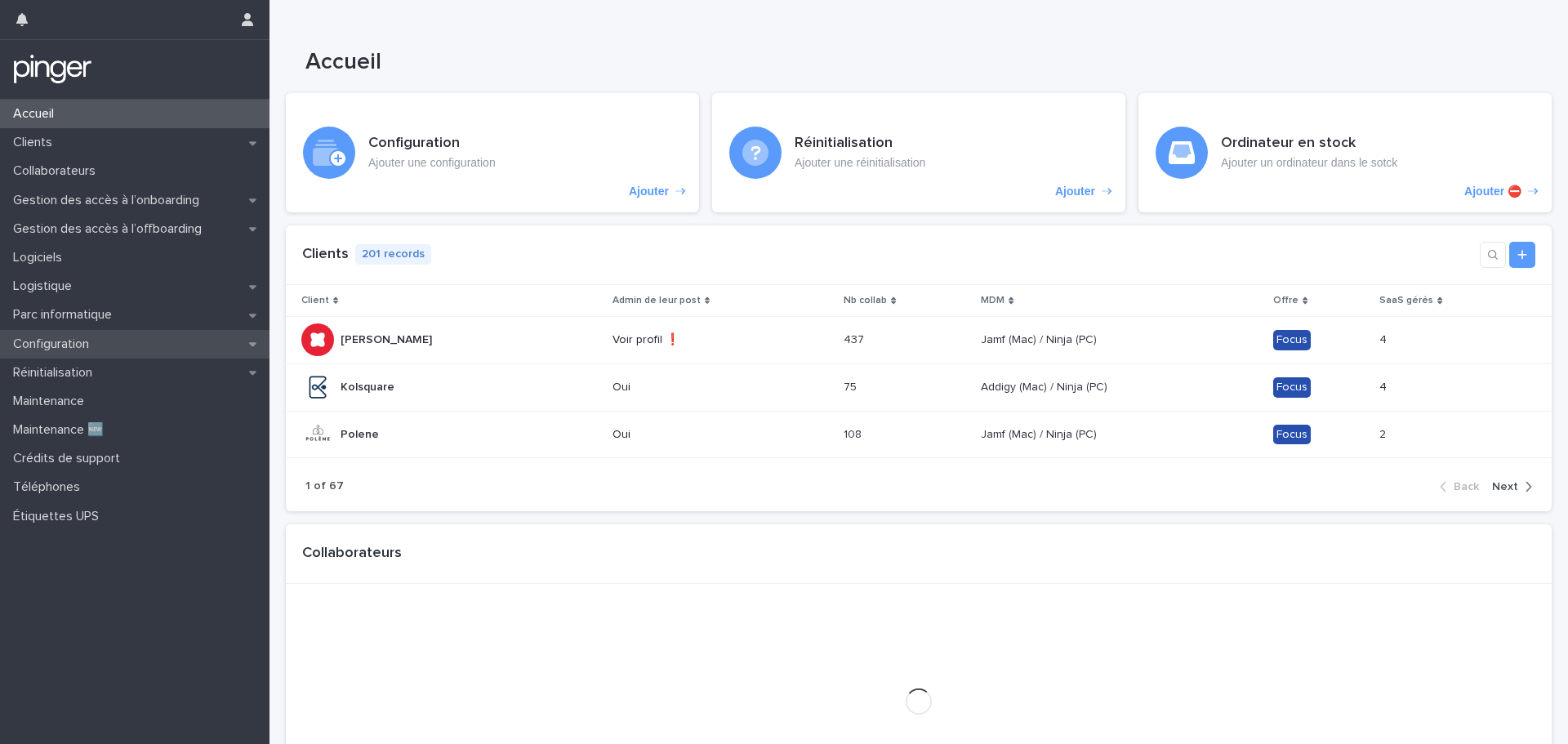
click at [90, 338] on p "Configuration" at bounding box center [54, 343] width 96 height 16
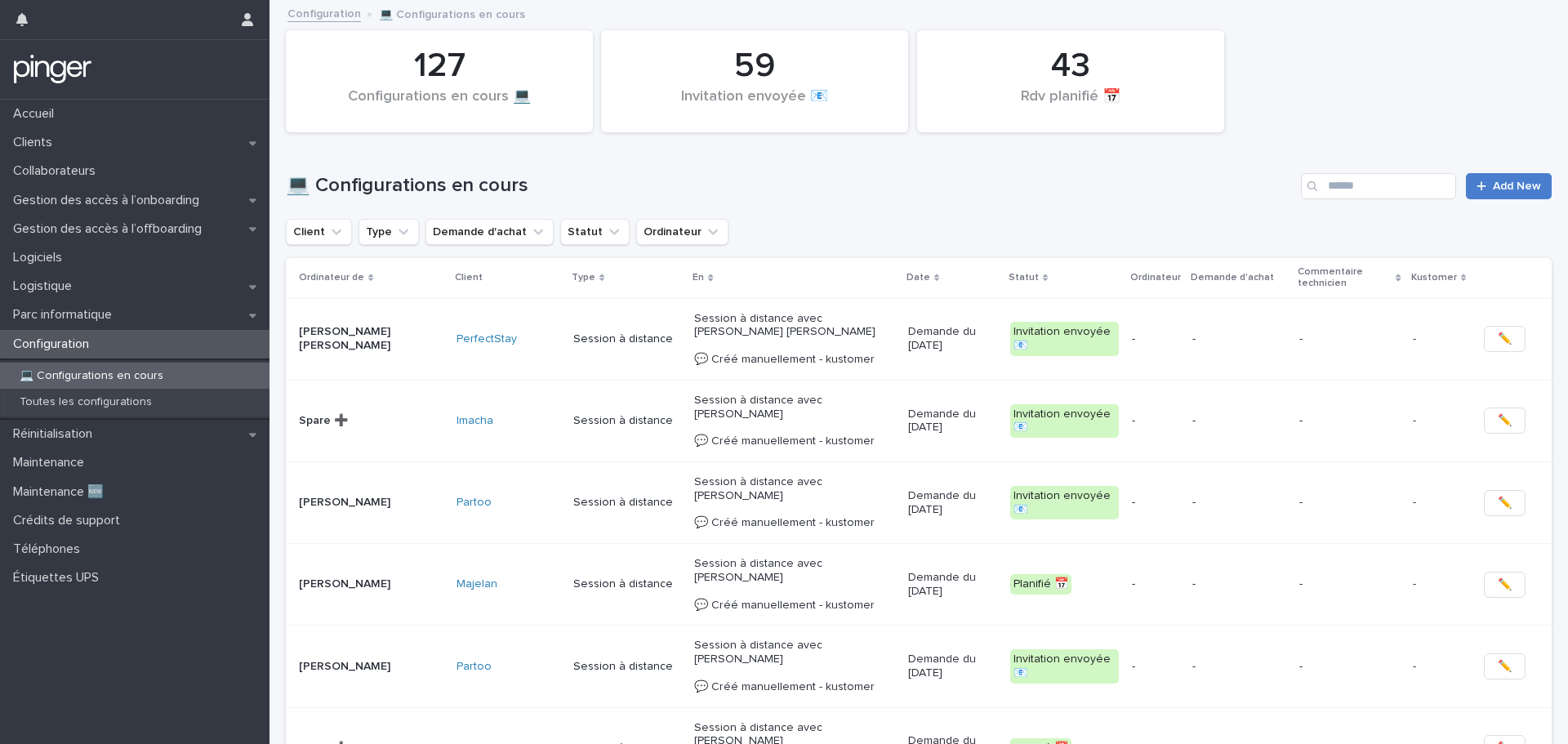
click at [1493, 184] on span "Add New" at bounding box center [1516, 186] width 48 height 11
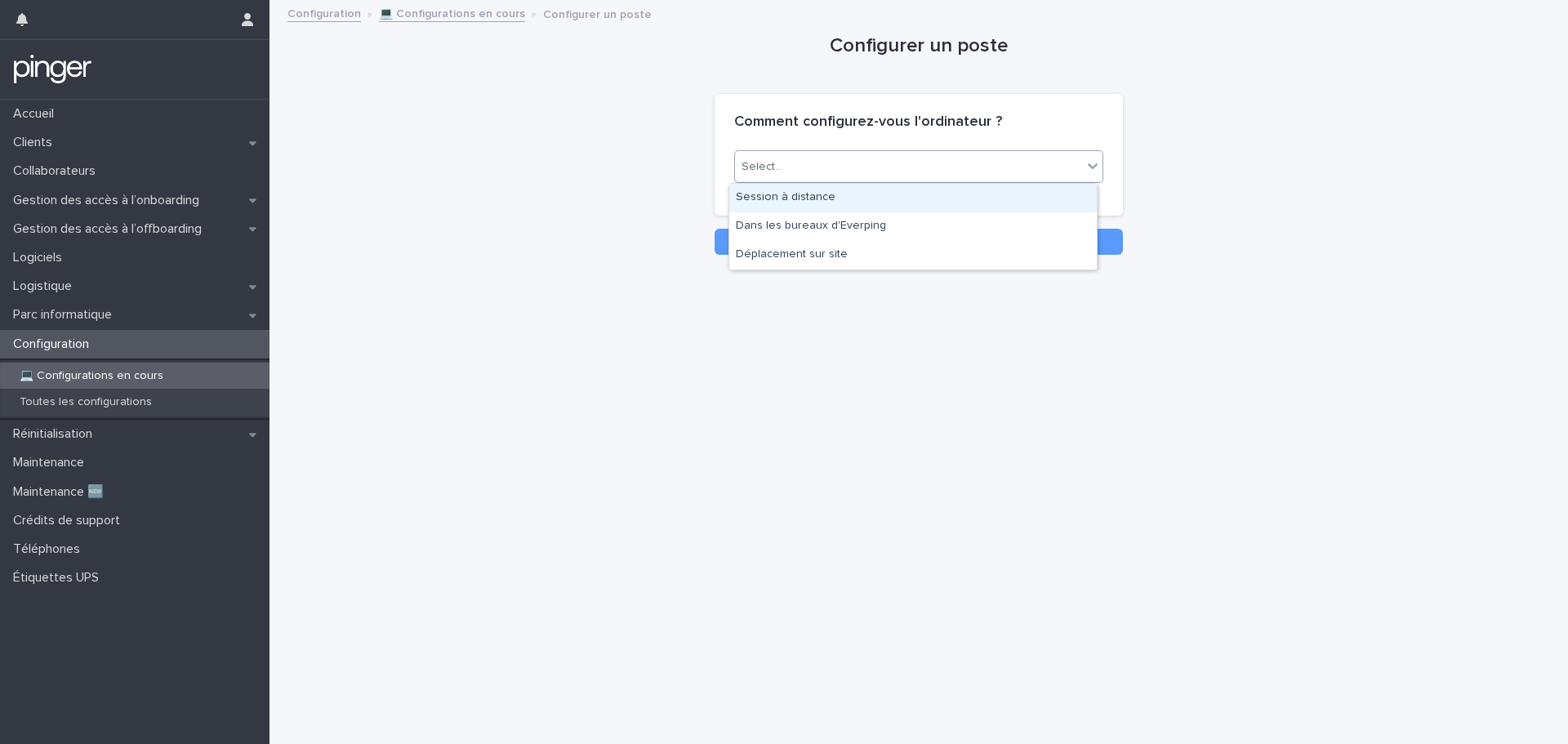
click at [933, 172] on div "Select..." at bounding box center [909, 167] width 347 height 27
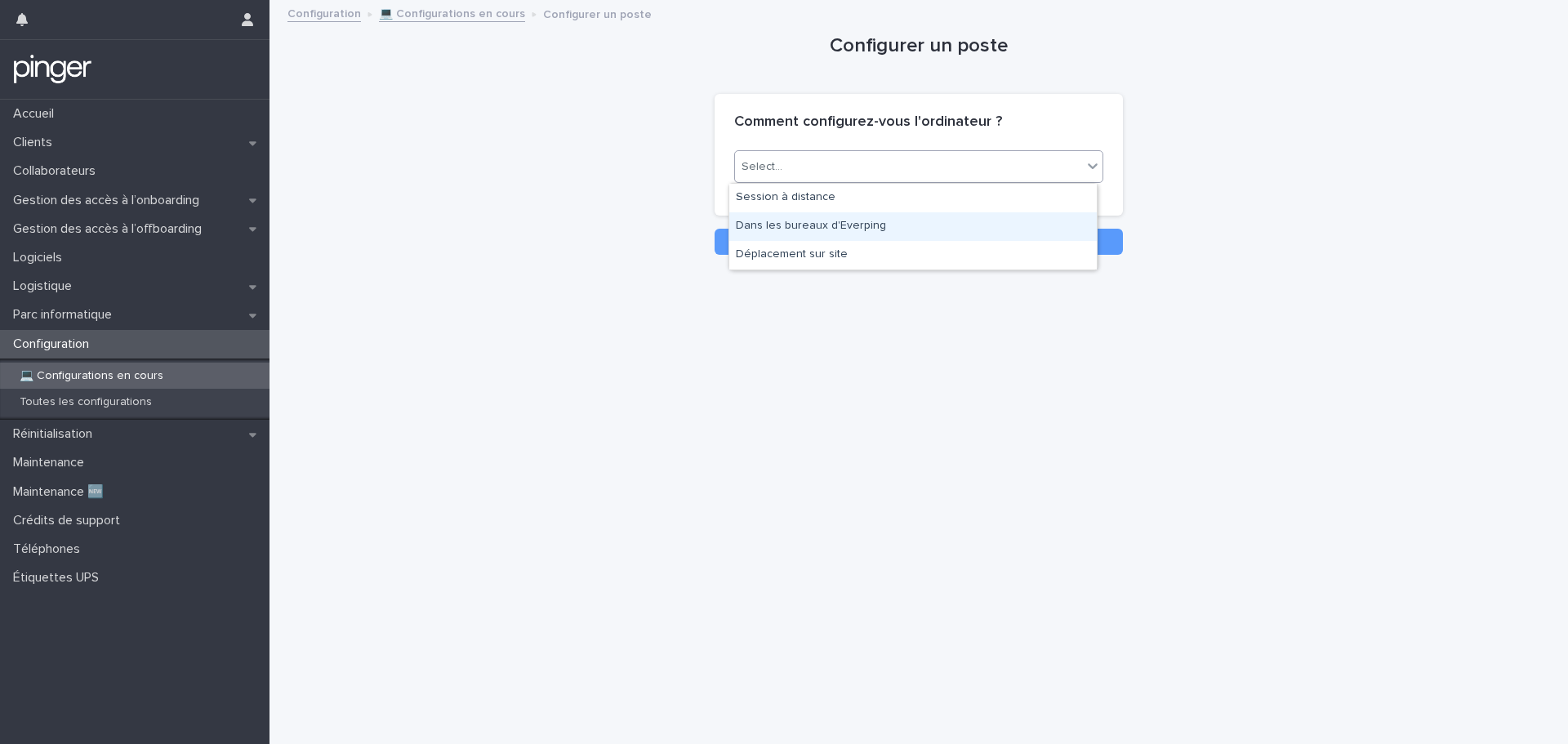
click at [824, 220] on div "Dans les bureaux d'Everping" at bounding box center [913, 226] width 367 height 29
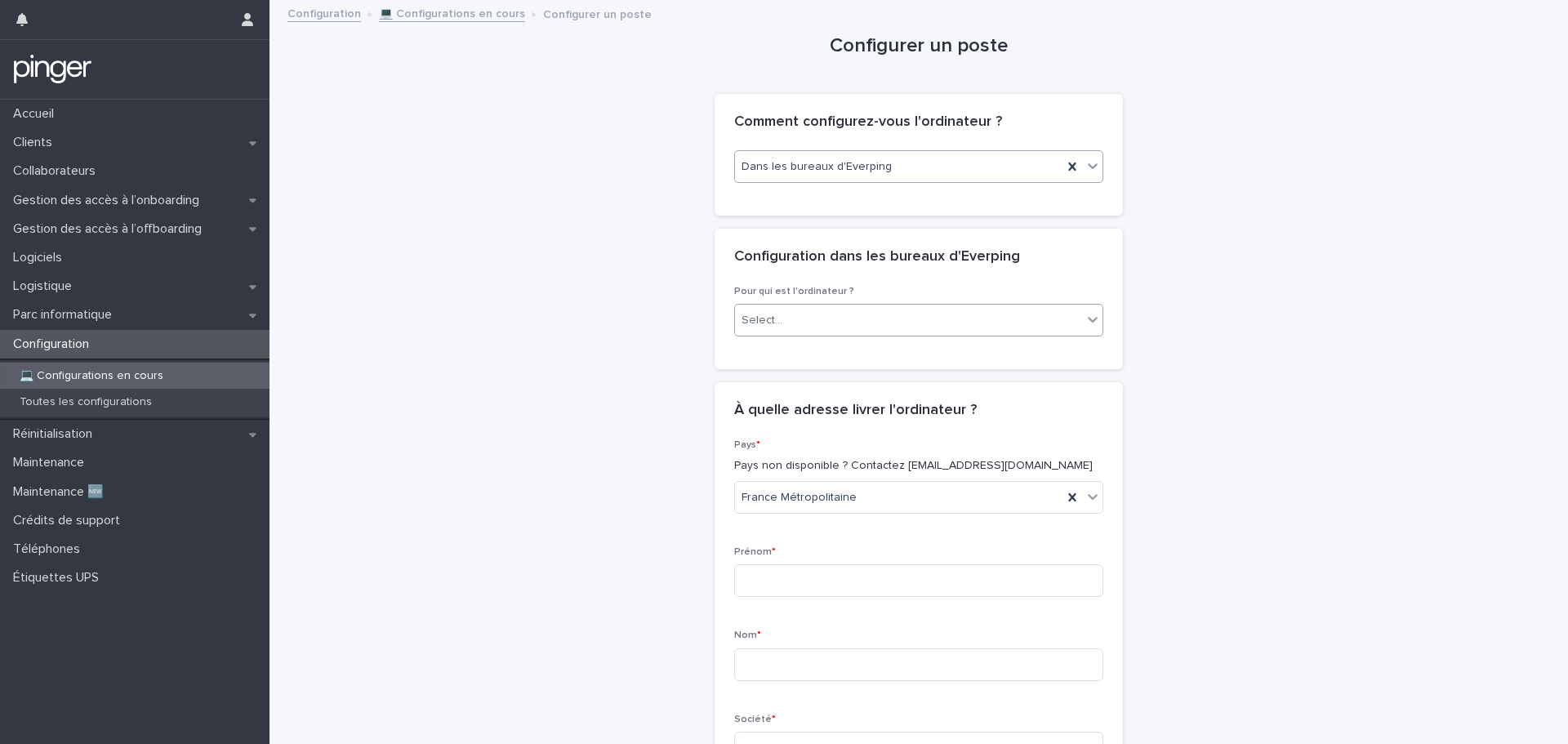
click at [870, 322] on div "Select..." at bounding box center [909, 320] width 347 height 27
click at [820, 351] on div "Collaborateur" at bounding box center [913, 351] width 367 height 29
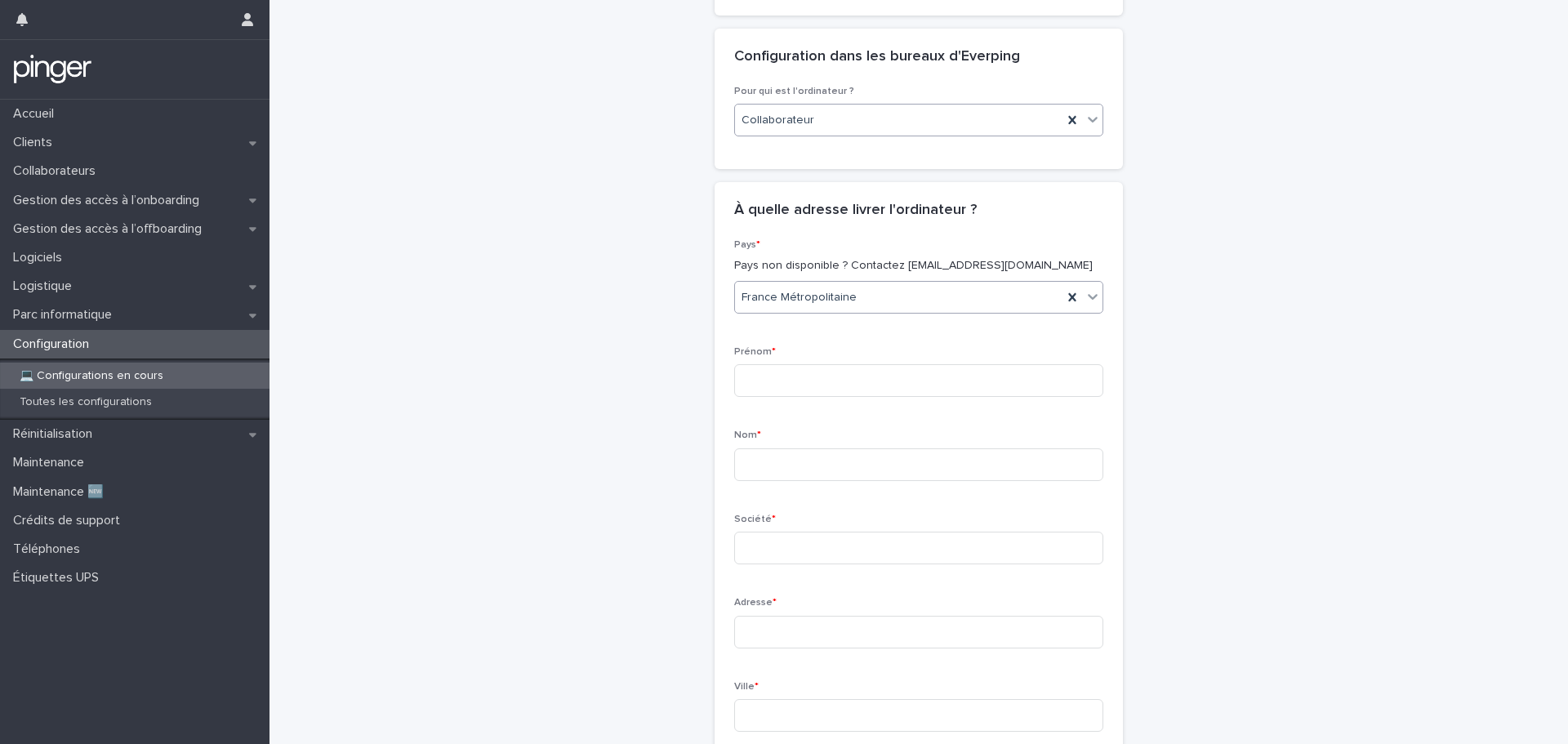
scroll to position [245, 0]
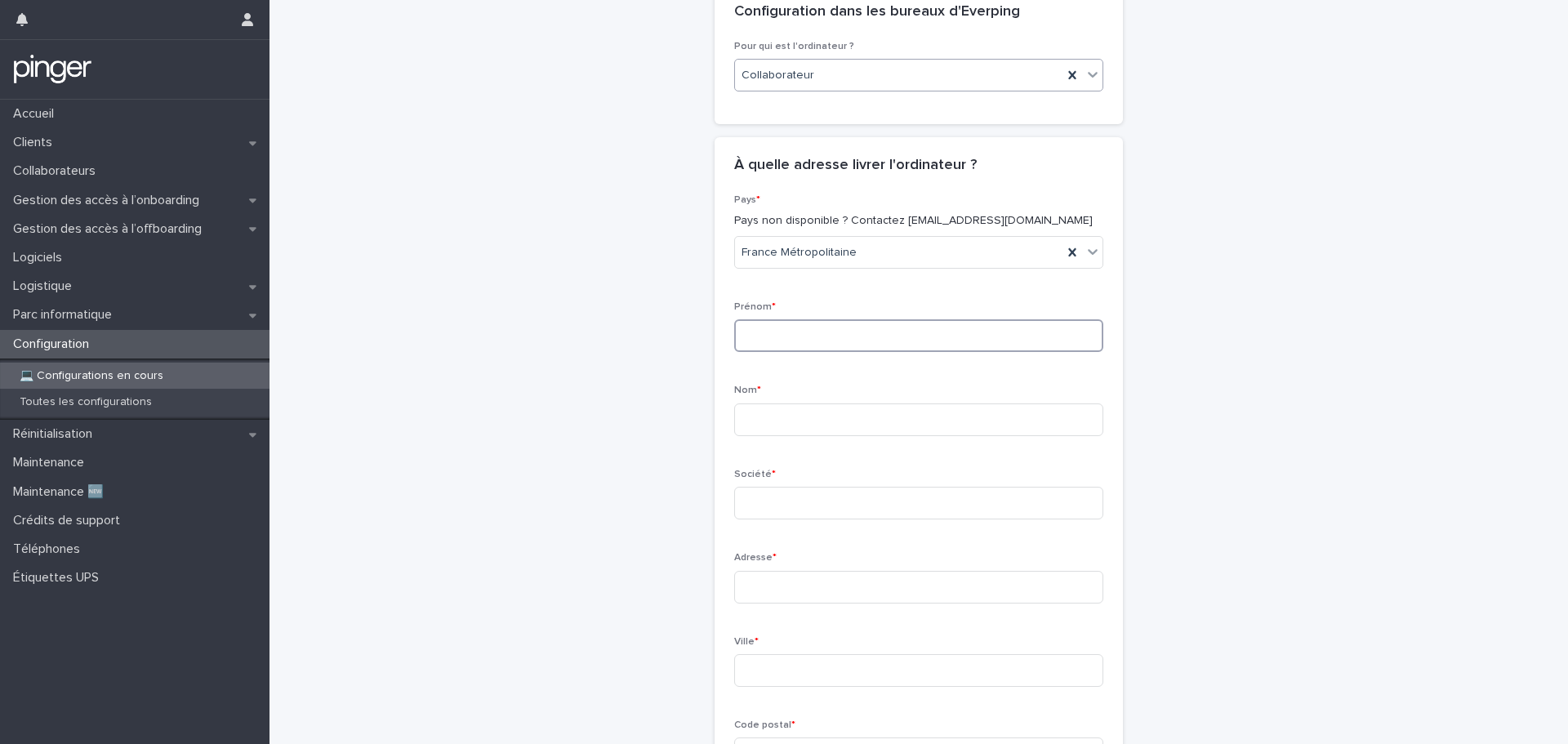
click at [849, 329] on input at bounding box center [919, 335] width 369 height 33
click at [838, 414] on input at bounding box center [919, 419] width 369 height 33
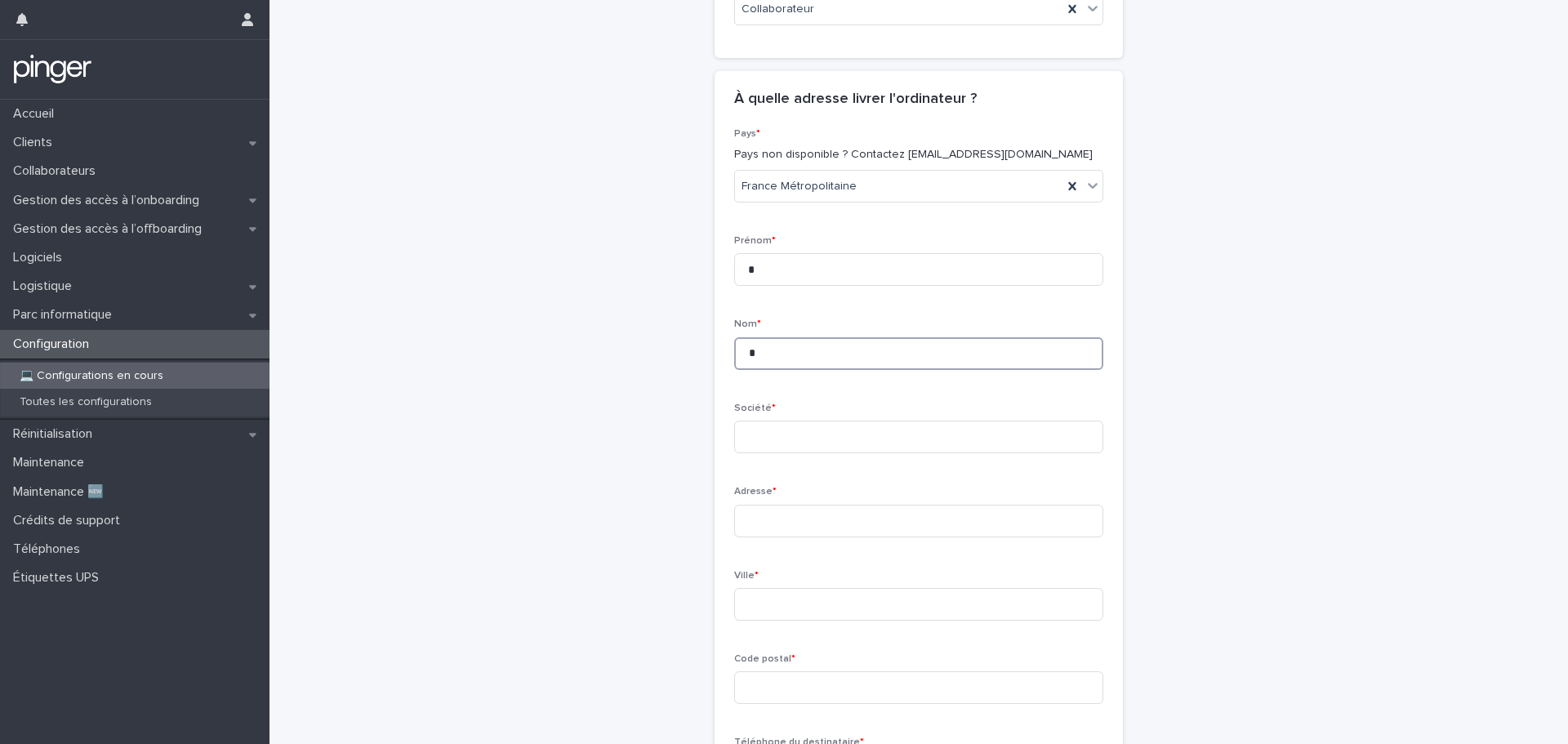
scroll to position [490, 0]
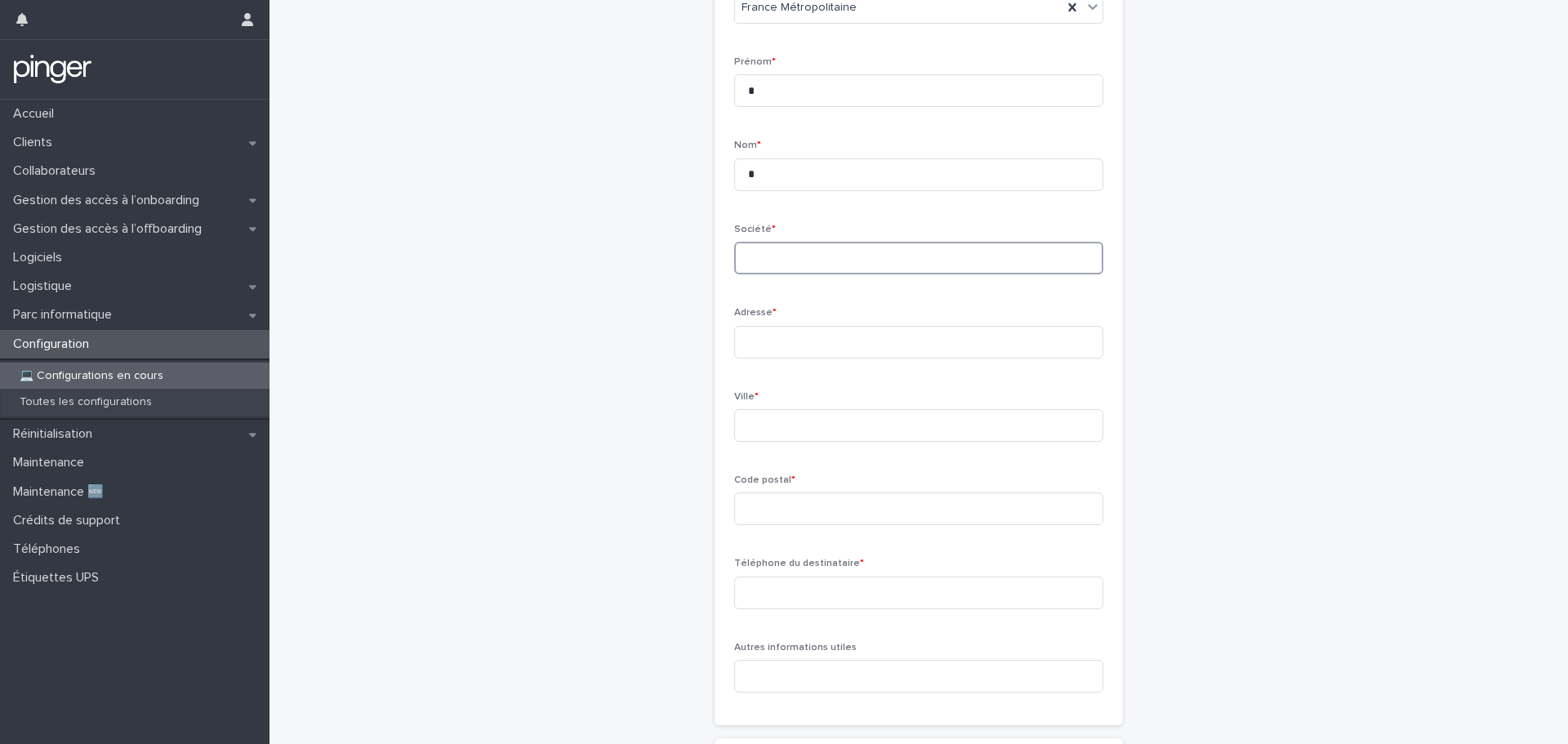
click at [856, 256] on input at bounding box center [919, 258] width 369 height 33
click at [847, 332] on input at bounding box center [919, 342] width 369 height 33
click at [995, 424] on input at bounding box center [919, 425] width 369 height 33
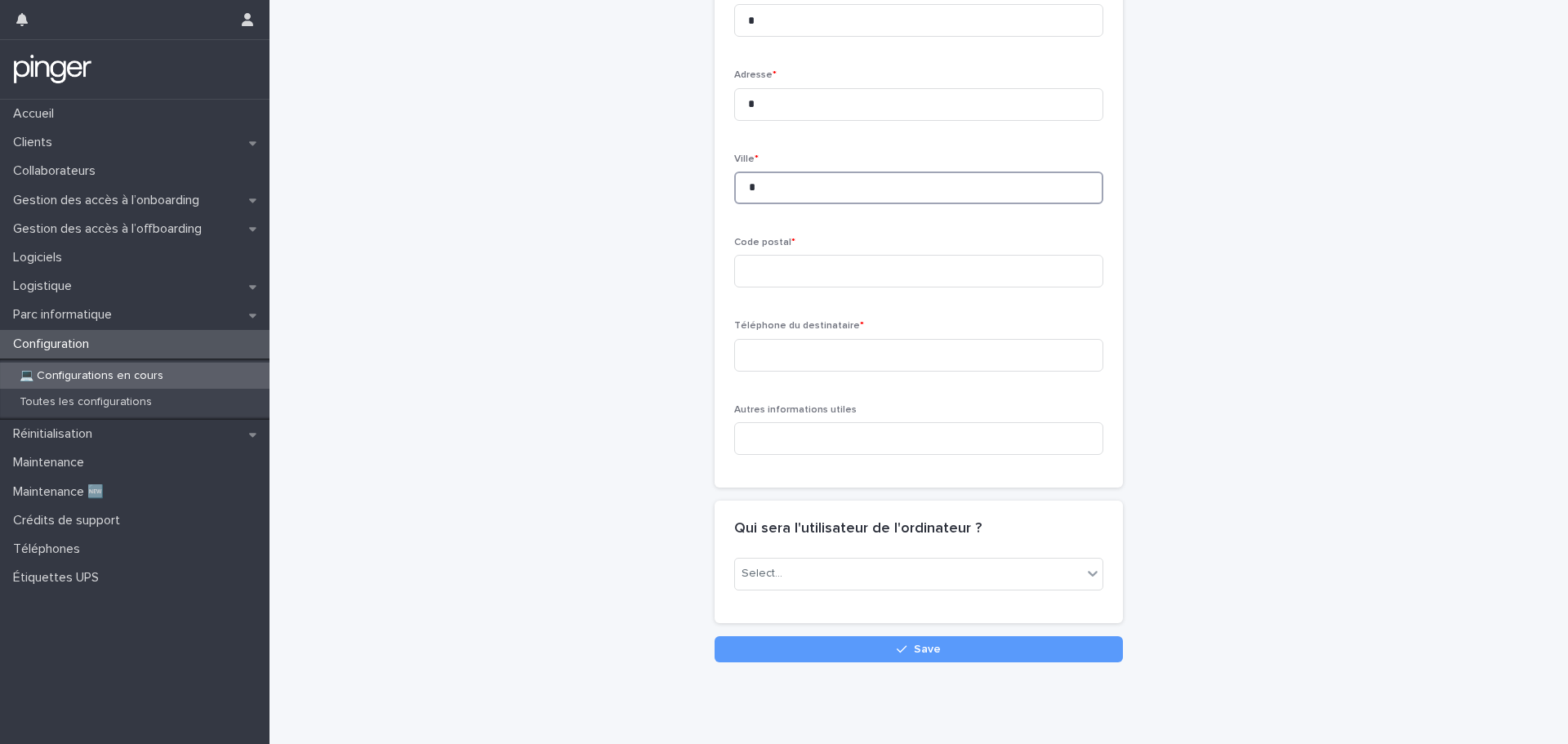
scroll to position [735, 0]
click at [893, 268] on input at bounding box center [919, 271] width 369 height 33
type input "*****"
drag, startPoint x: 800, startPoint y: 364, endPoint x: 806, endPoint y: 356, distance: 10.0
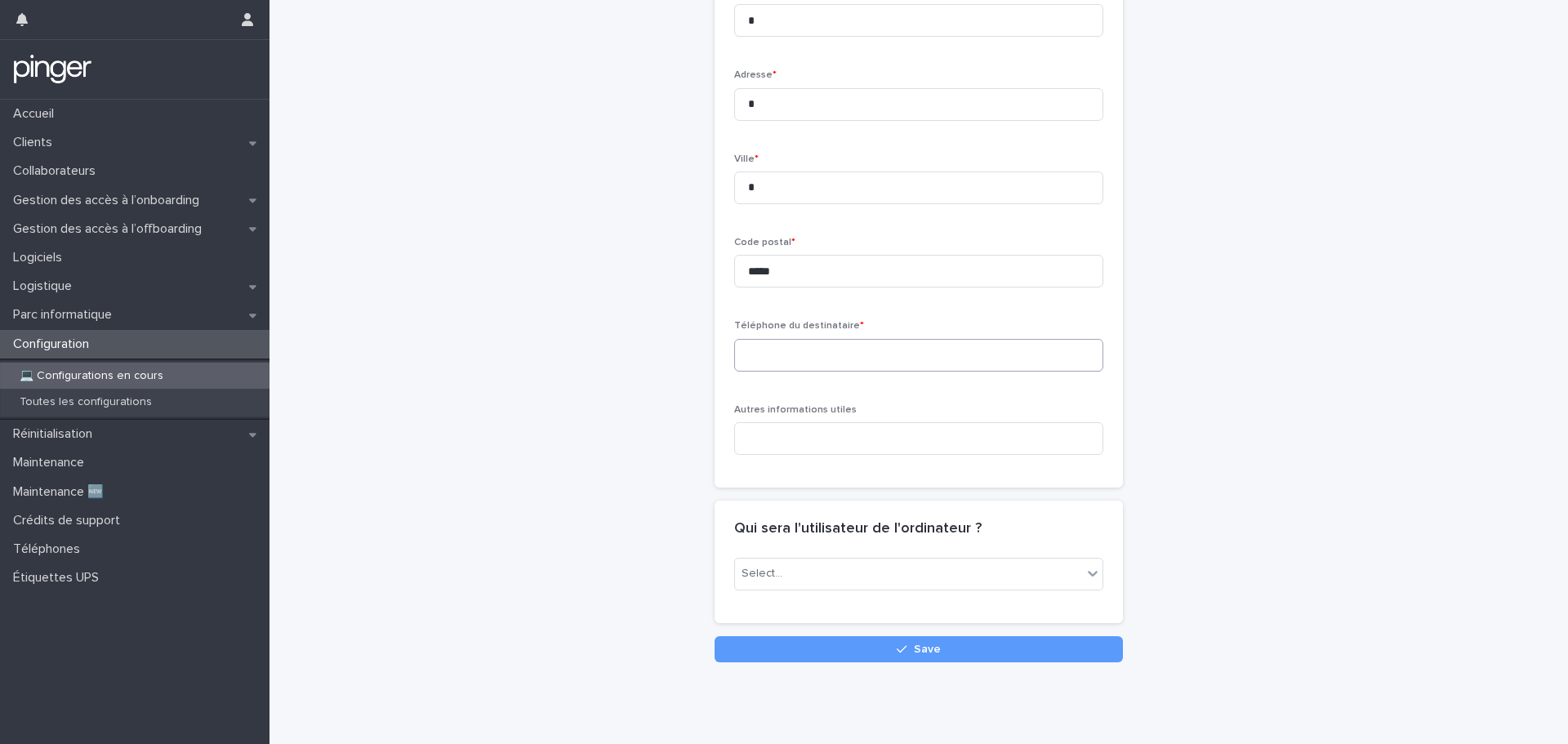
click at [802, 361] on div "Téléphone du destinataire *" at bounding box center [919, 352] width 369 height 64
click at [809, 349] on input at bounding box center [919, 355] width 369 height 33
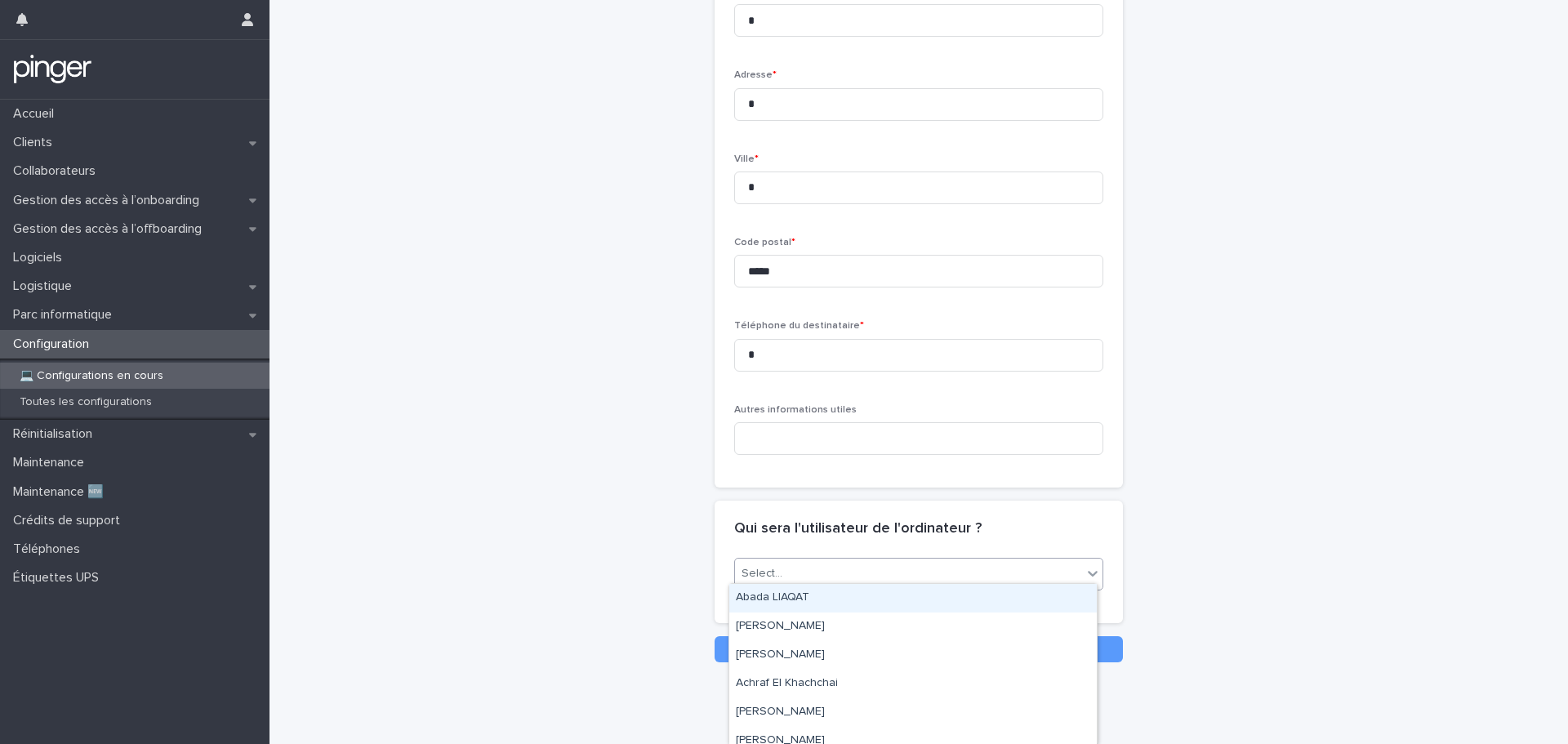
click at [950, 574] on div "Select..." at bounding box center [909, 573] width 347 height 27
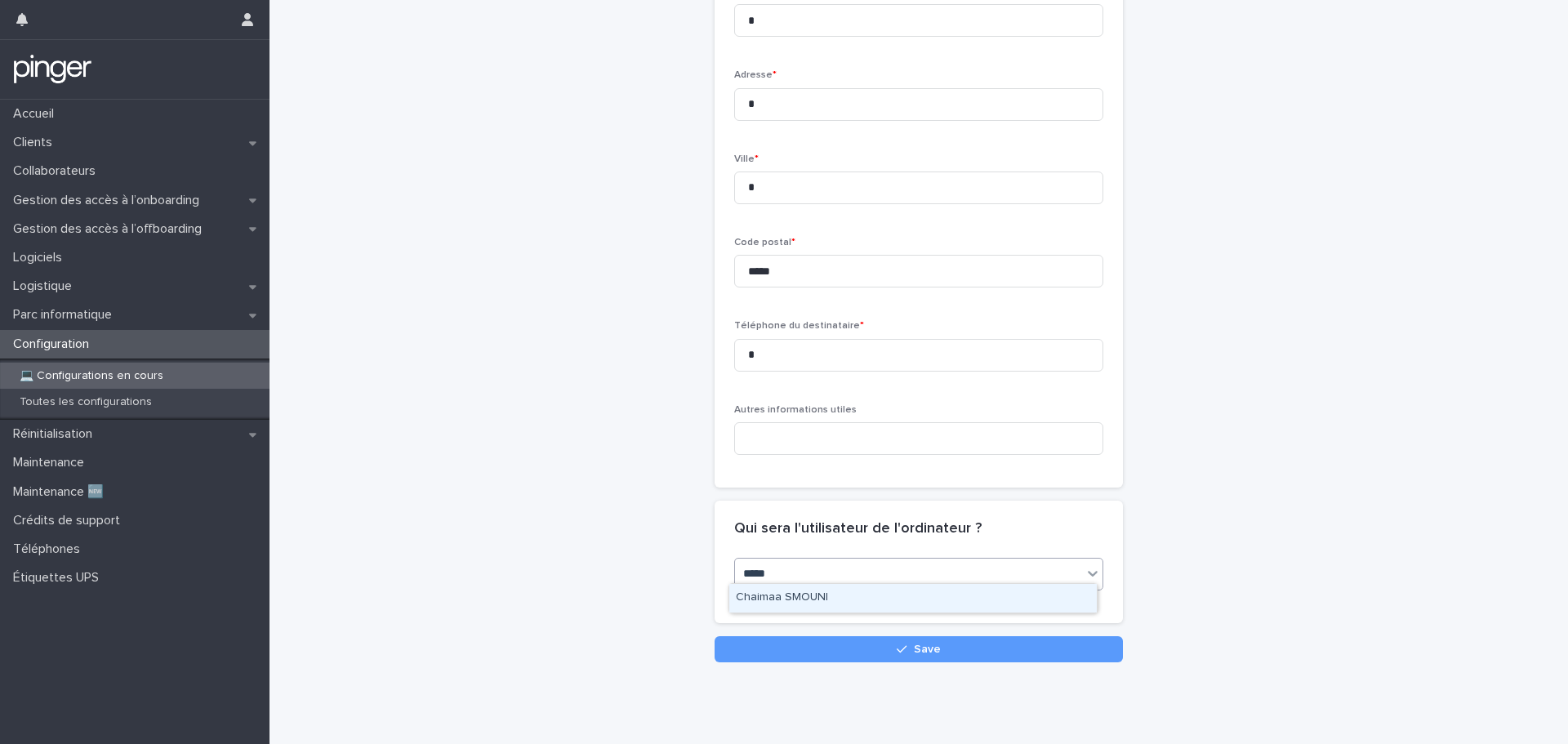
type input "******"
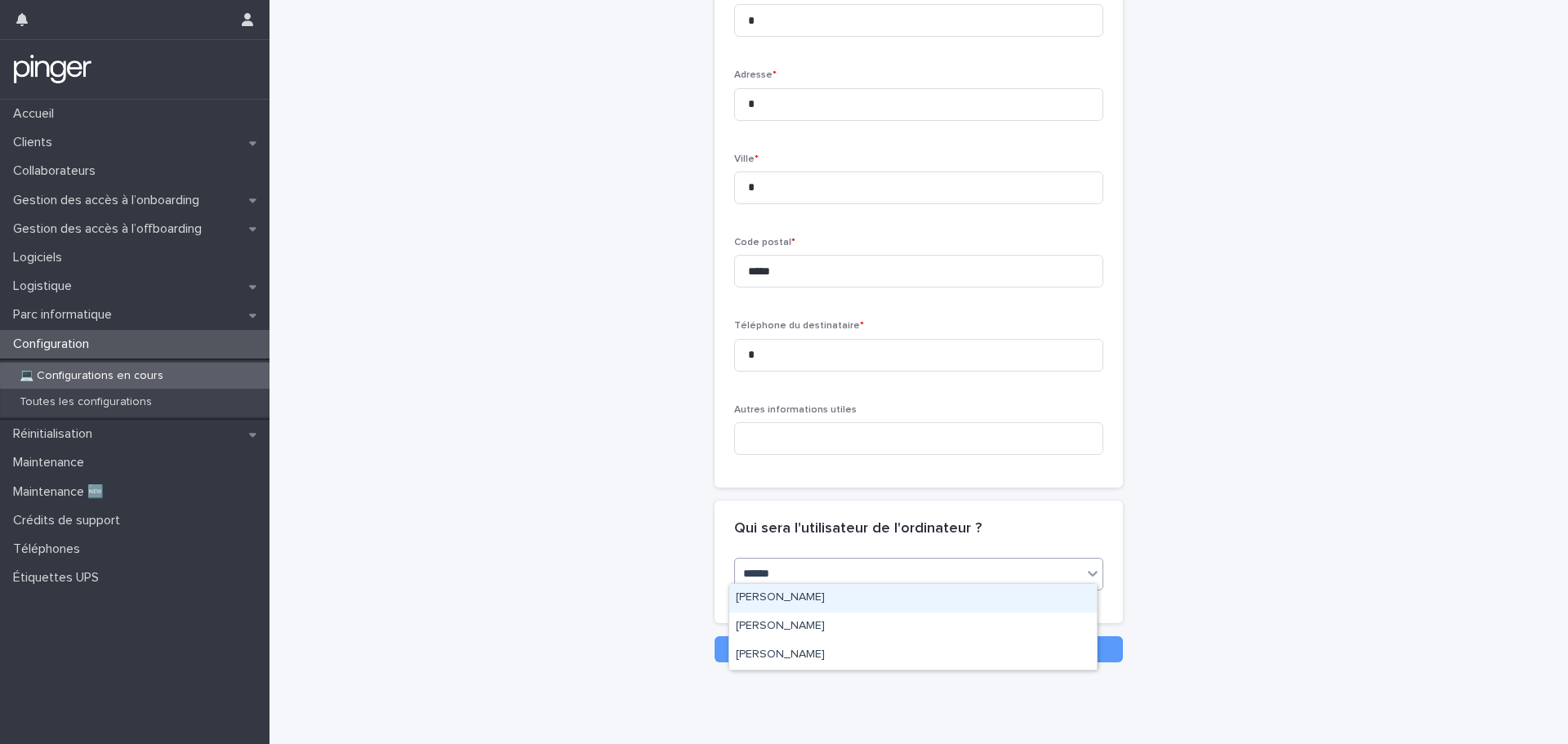
click at [819, 601] on div "Mounir Braikia" at bounding box center [913, 598] width 367 height 29
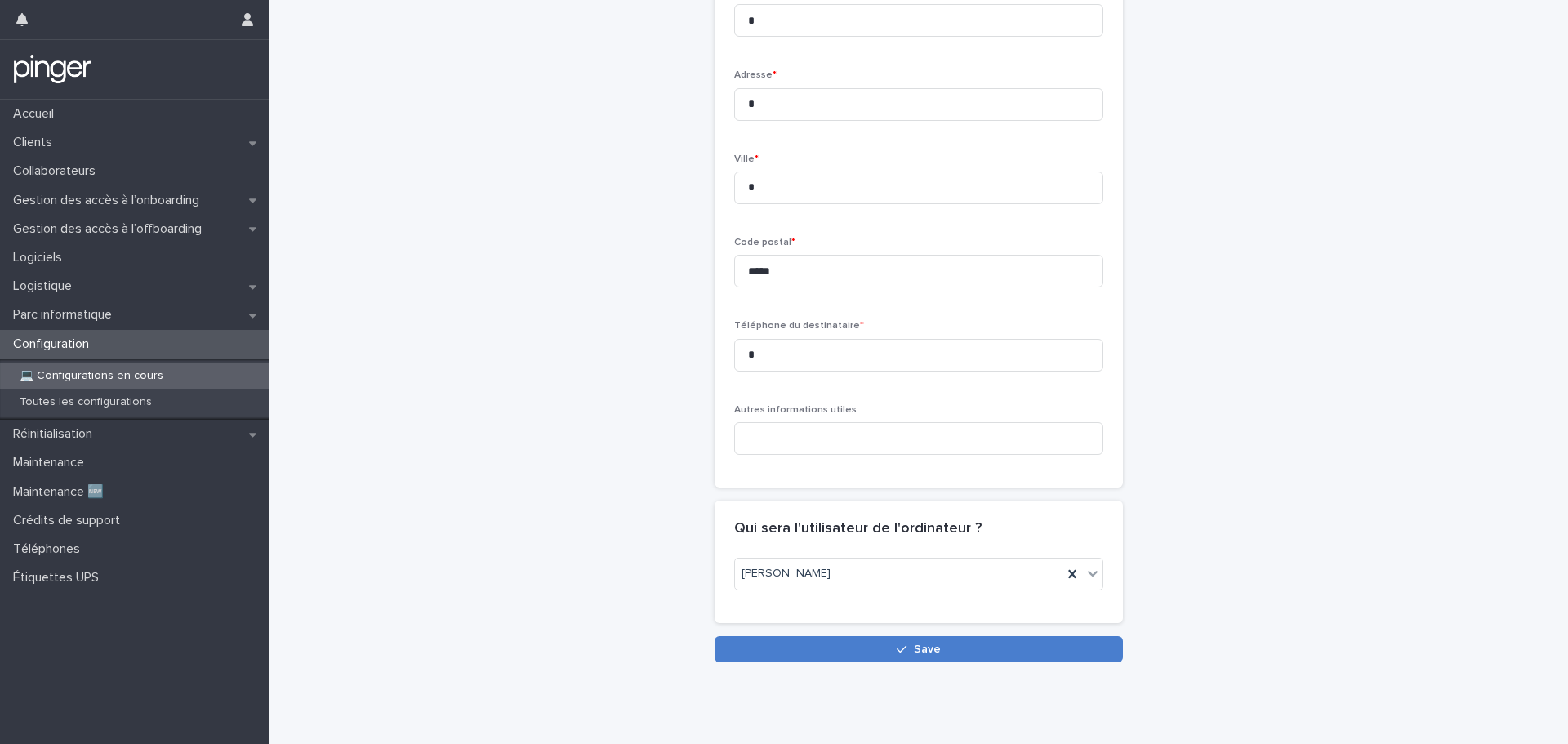
click at [967, 640] on button "Save" at bounding box center [919, 649] width 408 height 26
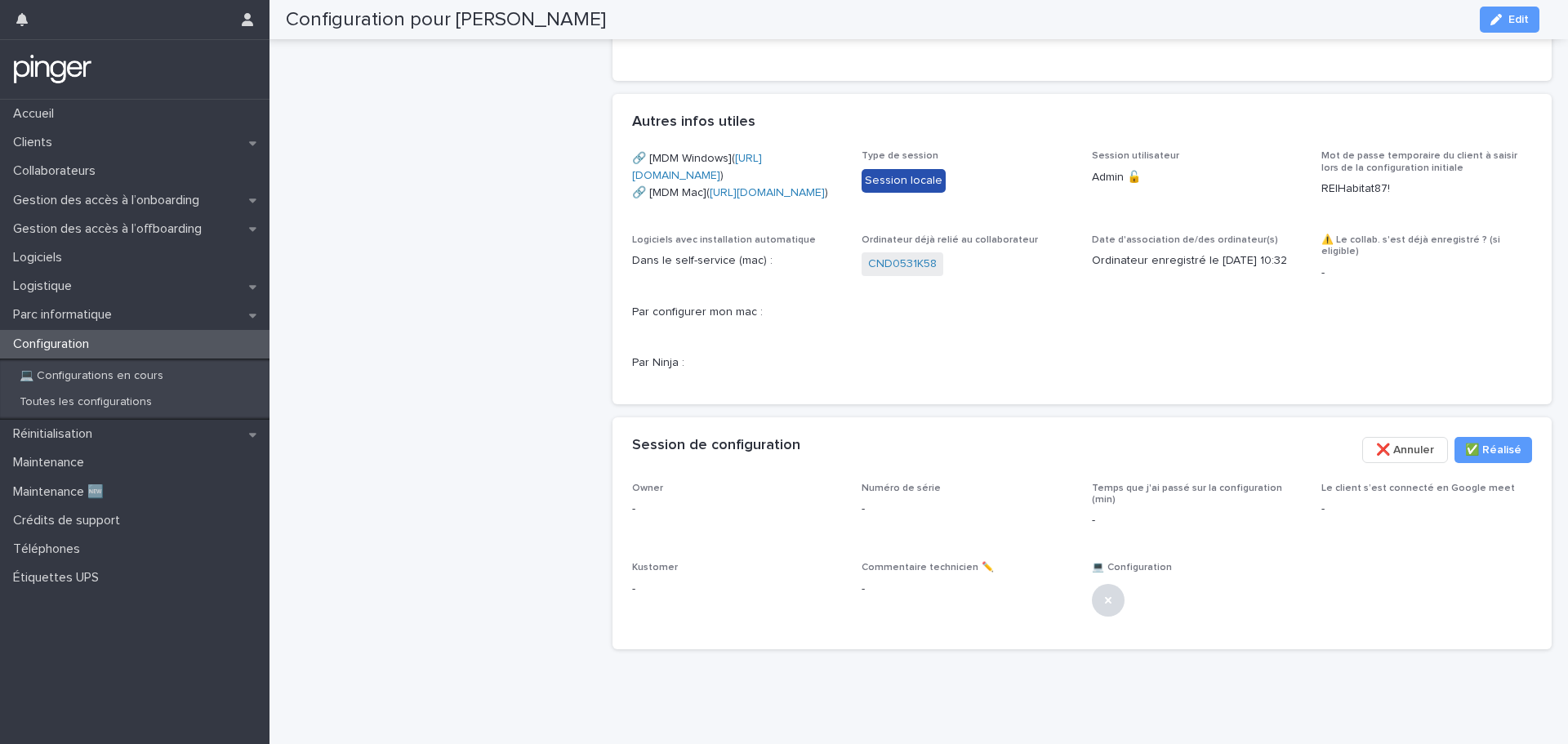
scroll to position [898, 0]
